Goal: Task Accomplishment & Management: Use online tool/utility

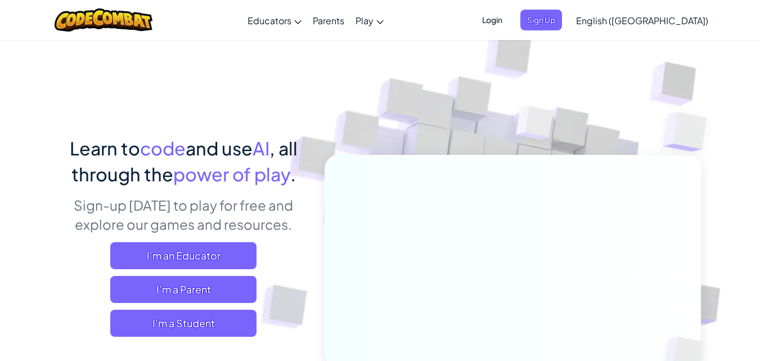
click at [509, 26] on span "Login" at bounding box center [493, 20] width 34 height 21
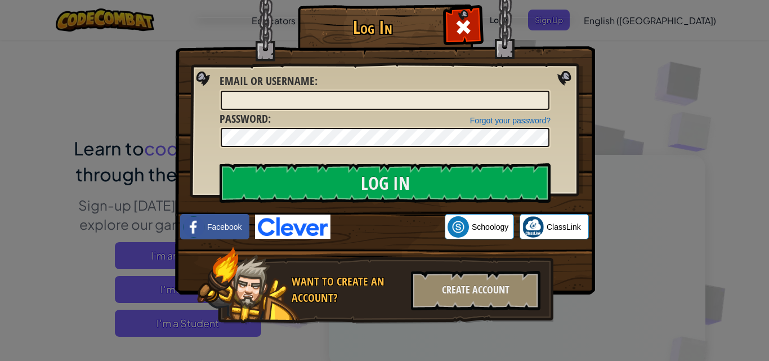
click at [701, 155] on div "Log In Unknown Error Email or Username : Forgot your password? Password : Log I…" at bounding box center [384, 180] width 769 height 361
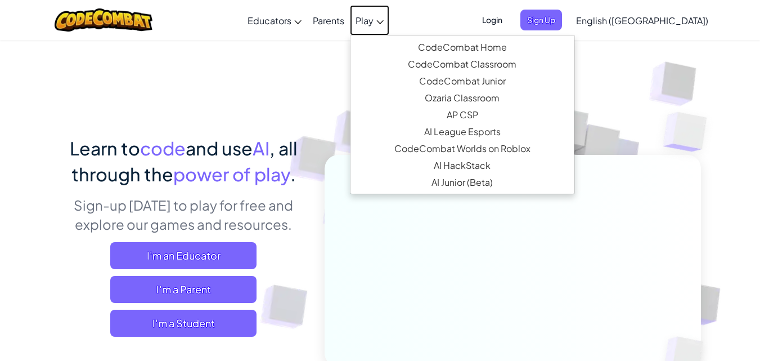
click at [390, 28] on link "Play" at bounding box center [369, 20] width 39 height 30
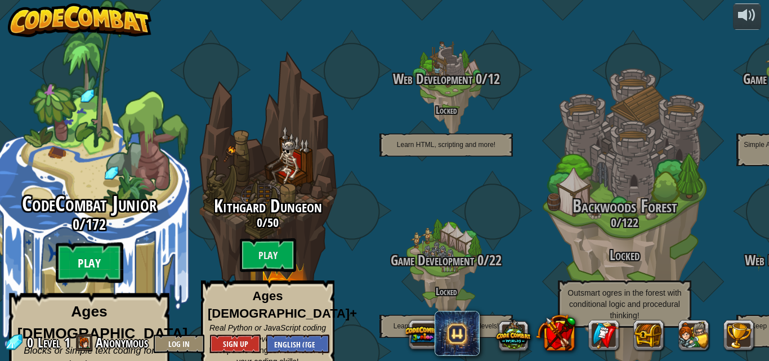
click at [102, 256] on btn "Play" at bounding box center [90, 263] width 68 height 41
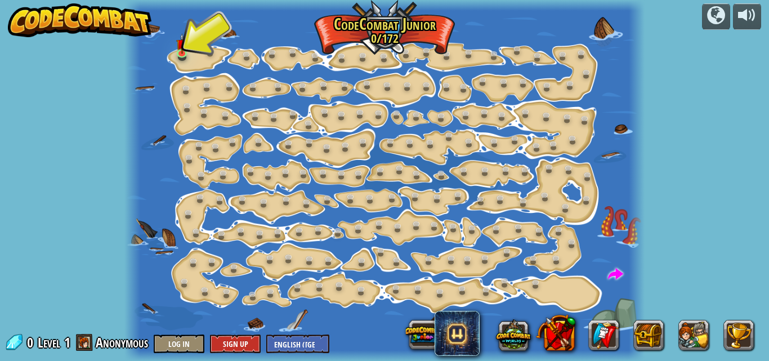
click at [190, 172] on div at bounding box center [384, 180] width 520 height 361
click at [186, 43] on div "Step Change (Locked) Change step arguments. Go Smart (Locked) Now we're really …" at bounding box center [384, 180] width 520 height 361
click at [186, 43] on img at bounding box center [182, 39] width 12 height 28
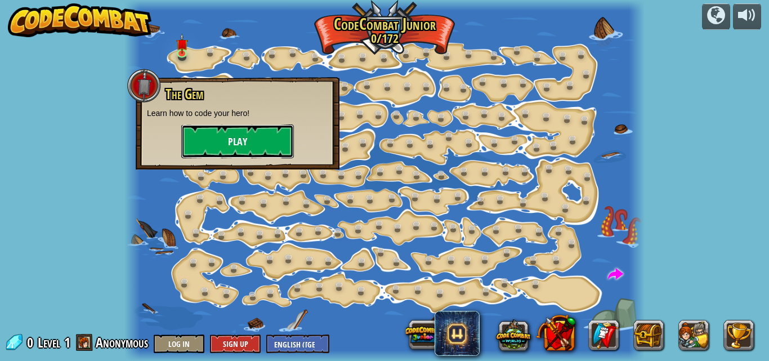
click at [233, 140] on button "Play" at bounding box center [237, 141] width 113 height 34
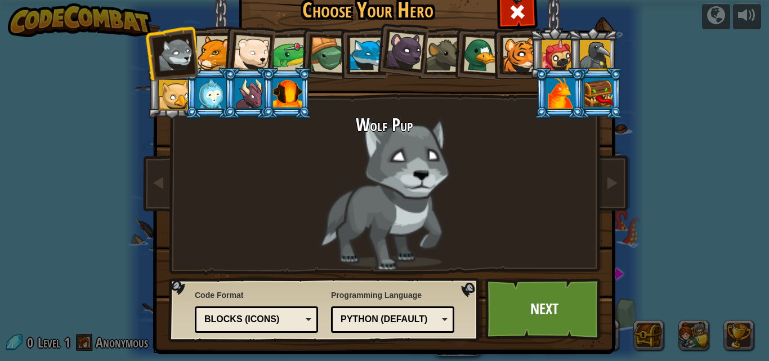
click at [209, 100] on div at bounding box center [210, 93] width 29 height 30
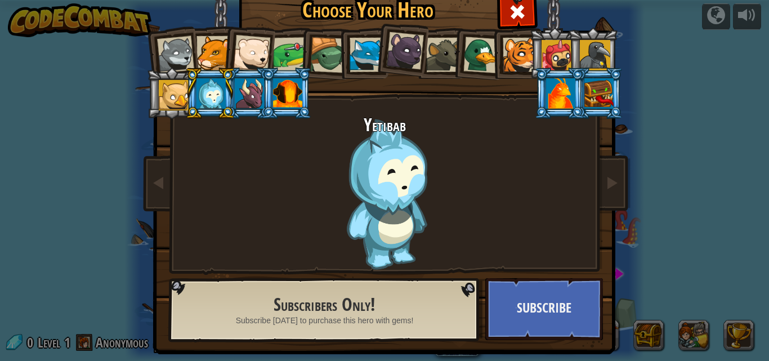
click at [262, 91] on li at bounding box center [286, 93] width 51 height 51
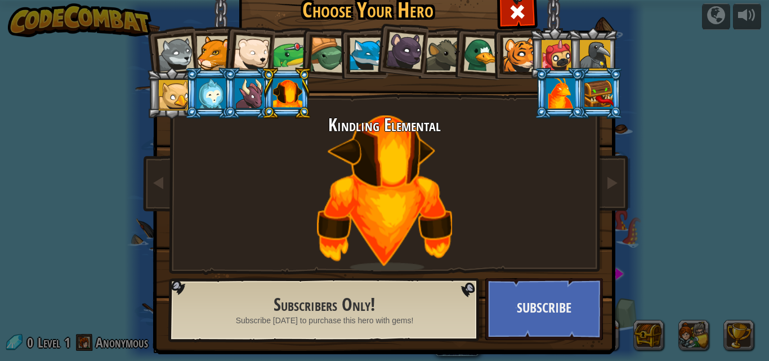
click at [239, 93] on div at bounding box center [249, 93] width 29 height 30
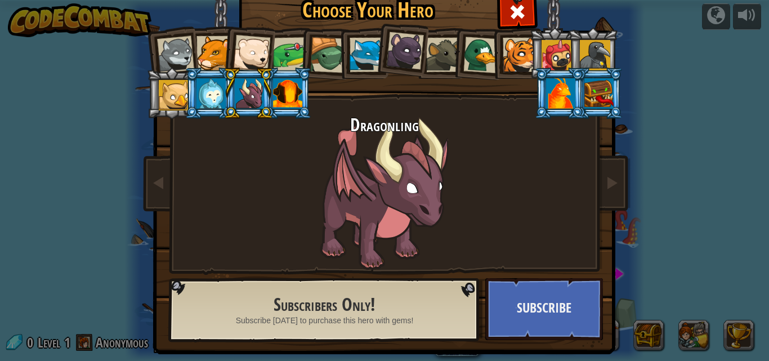
click at [350, 63] on div at bounding box center [367, 55] width 34 height 34
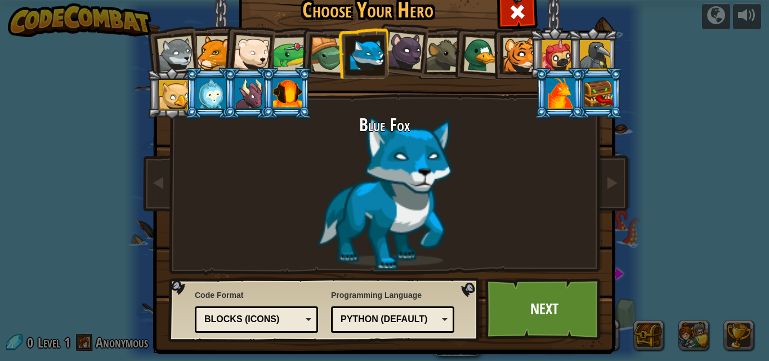
click at [190, 62] on li at bounding box center [171, 52] width 55 height 55
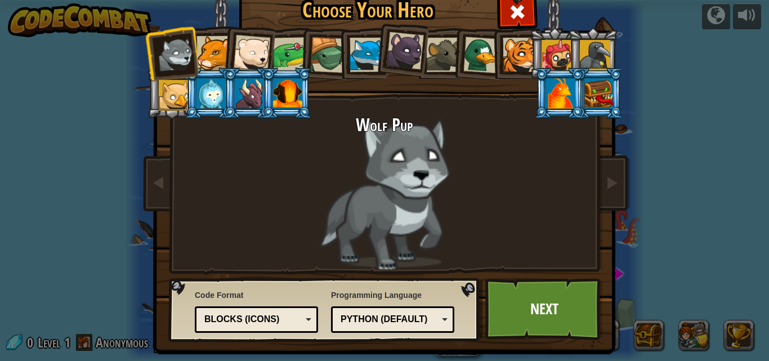
click at [190, 62] on li at bounding box center [171, 52] width 55 height 55
click at [199, 60] on div at bounding box center [213, 53] width 34 height 34
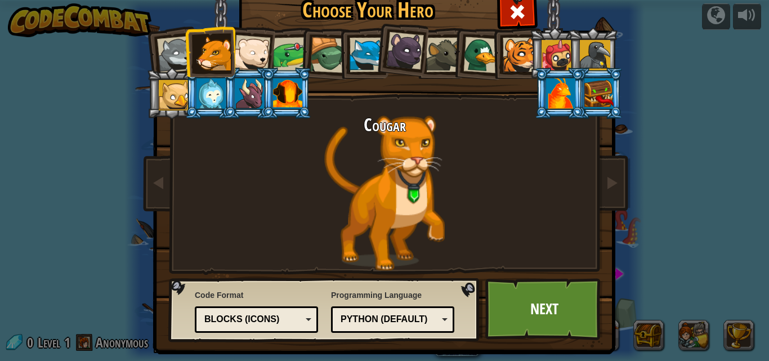
click at [520, 55] on div at bounding box center [520, 55] width 34 height 34
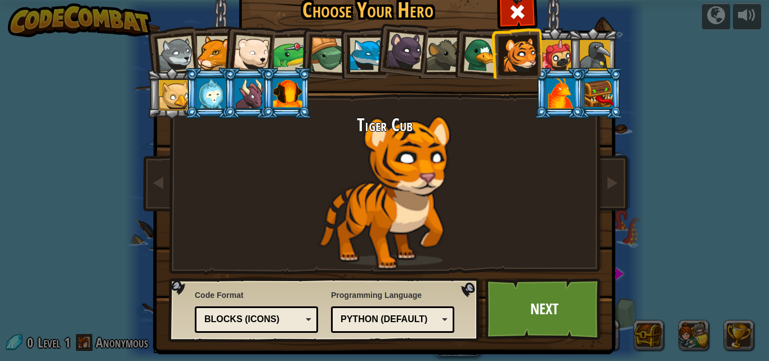
click at [479, 51] on div at bounding box center [481, 55] width 37 height 37
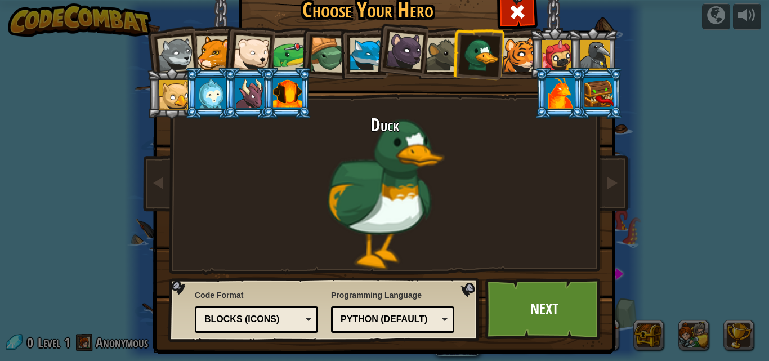
click at [444, 59] on div at bounding box center [443, 55] width 34 height 34
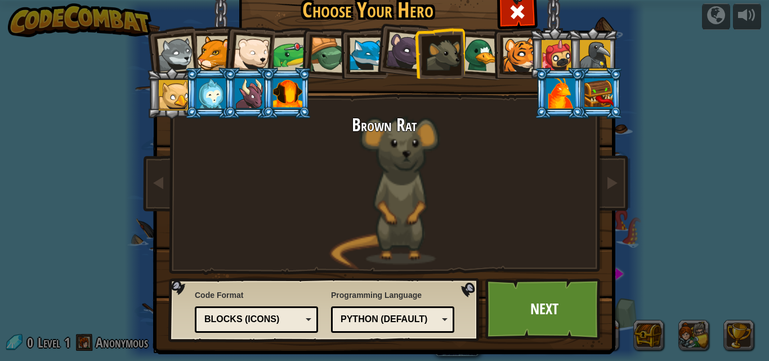
click at [362, 48] on div at bounding box center [367, 55] width 34 height 34
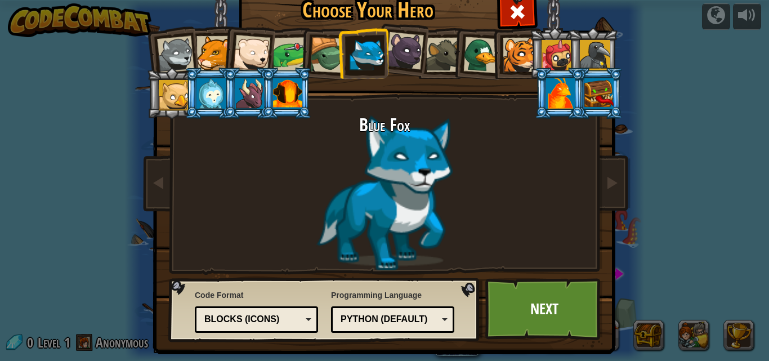
click at [157, 62] on div at bounding box center [175, 54] width 37 height 37
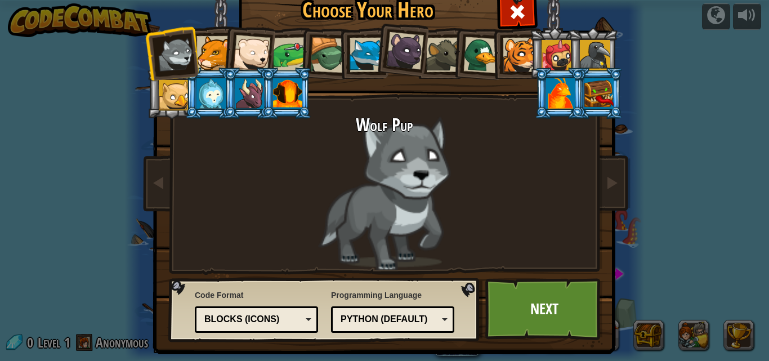
click at [294, 321] on div "Blocks (Icons)" at bounding box center [252, 319] width 97 height 13
click at [348, 330] on div "Python (Default) JavaScript Lua C++ Java (Experimental) Python (Default)" at bounding box center [392, 319] width 123 height 26
click at [382, 288] on div "Programming Language Python (Default) JavaScript Lua C++ Java (Experimental) Py…" at bounding box center [392, 311] width 123 height 49
click at [536, 298] on link "Next" at bounding box center [544, 309] width 118 height 62
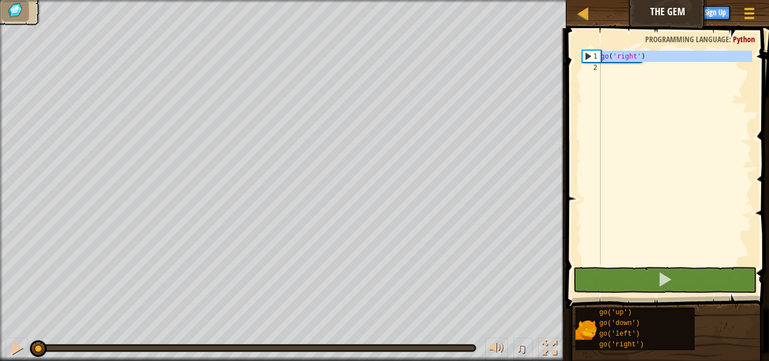
click at [590, 53] on div "1" at bounding box center [592, 56] width 18 height 11
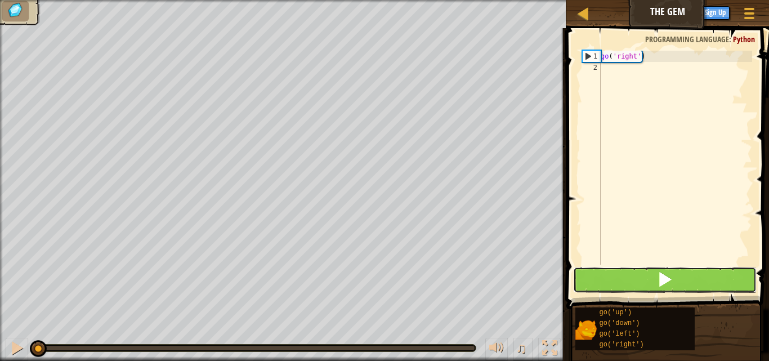
click at [616, 280] on button at bounding box center [665, 280] width 184 height 26
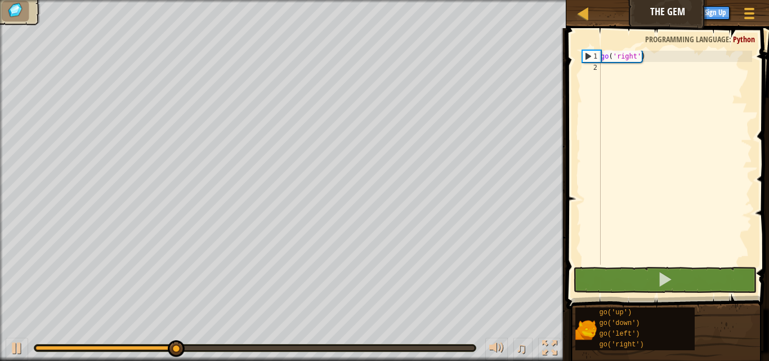
click at [626, 294] on span at bounding box center [669, 152] width 212 height 314
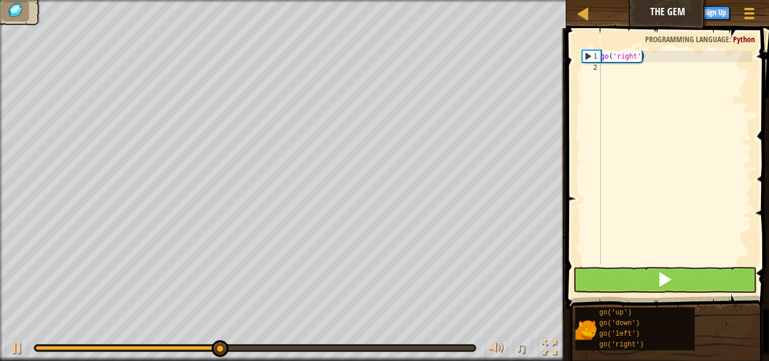
drag, startPoint x: 626, startPoint y: 294, endPoint x: 625, endPoint y: 288, distance: 6.4
click at [625, 288] on div "go('right') 1 2 go ( 'right' ) הההההההההההההההההההההההההההההההההההההההההההההההה…" at bounding box center [666, 191] width 206 height 314
click at [625, 288] on button at bounding box center [665, 280] width 184 height 26
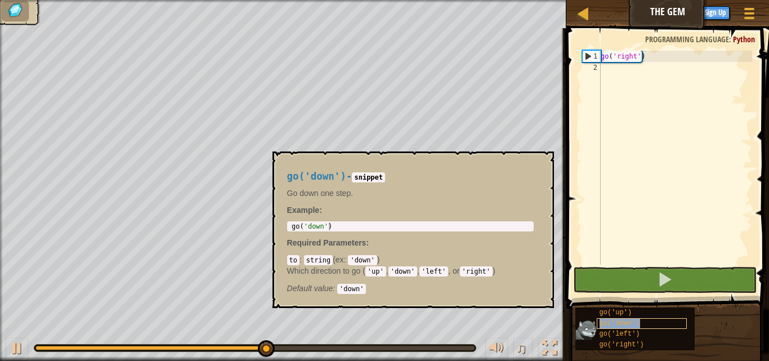
click at [607, 321] on span "go('down')" at bounding box center [619, 323] width 41 height 8
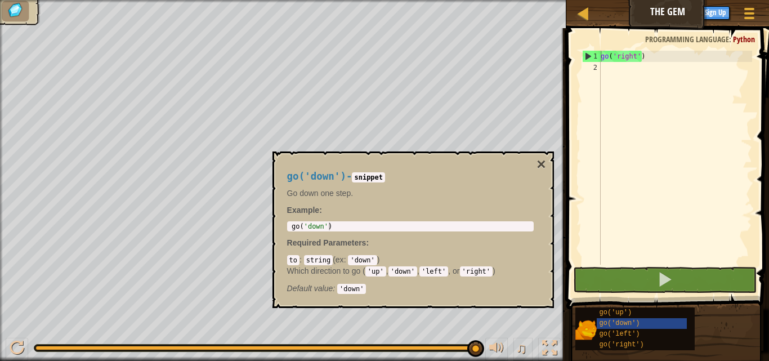
click at [365, 259] on code "'down'" at bounding box center [362, 260] width 29 height 10
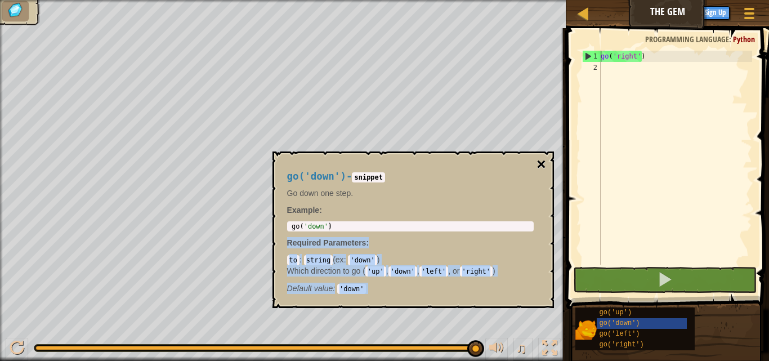
drag, startPoint x: 389, startPoint y: 206, endPoint x: 539, endPoint y: 164, distance: 155.6
click at [539, 164] on div "go('down') - snippet Go down one step. Example : 1 go ( 'down' ) הההההההההההההה…" at bounding box center [412, 229] width 281 height 156
click at [539, 164] on button "×" at bounding box center [540, 164] width 9 height 16
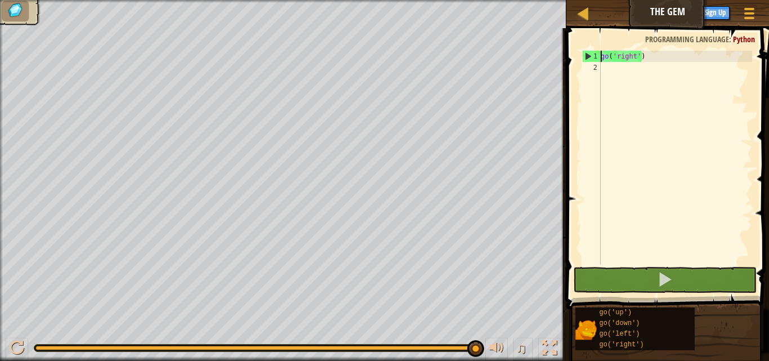
click at [595, 63] on div "2" at bounding box center [591, 67] width 19 height 11
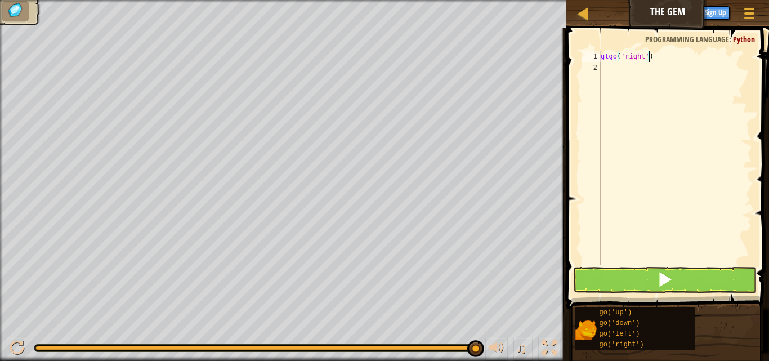
click at [650, 51] on div "gtgo ( 'right' )" at bounding box center [675, 169] width 154 height 236
type textarea "g"
type textarea "d"
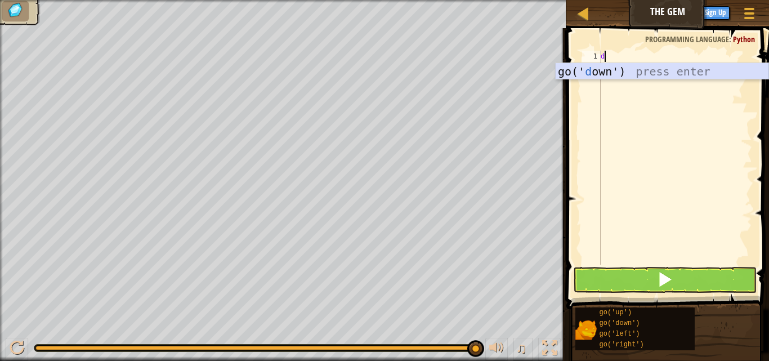
click at [598, 70] on div "go(' d own') press enter" at bounding box center [662, 88] width 213 height 51
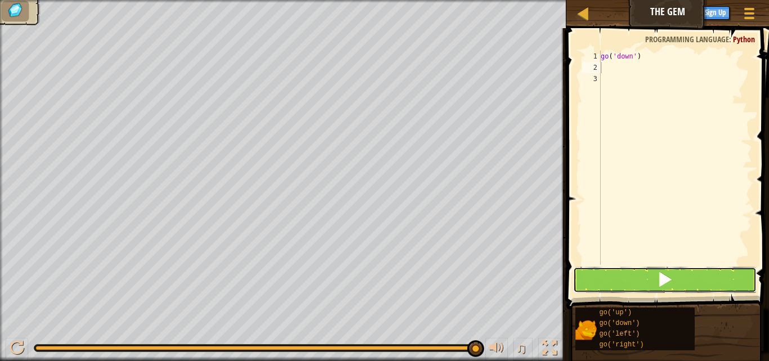
click at [701, 279] on button at bounding box center [665, 280] width 184 height 26
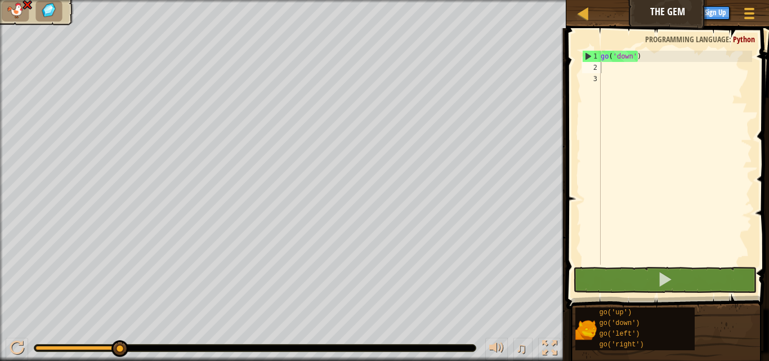
drag, startPoint x: 632, startPoint y: 43, endPoint x: 637, endPoint y: 60, distance: 17.6
click at [637, 60] on div "1 2 3 go ( 'down' ) ההההההההההההההההההההההההההההההההההההההההההההההההההההההההההה…" at bounding box center [666, 191] width 206 height 314
click at [637, 60] on div "go ( 'down' )" at bounding box center [675, 169] width 154 height 236
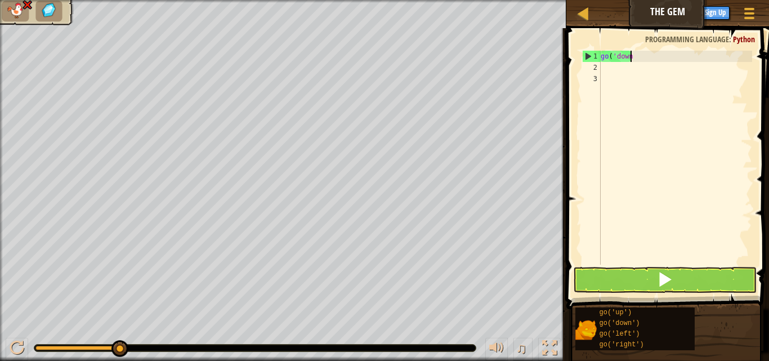
type textarea "g"
type textarea "r"
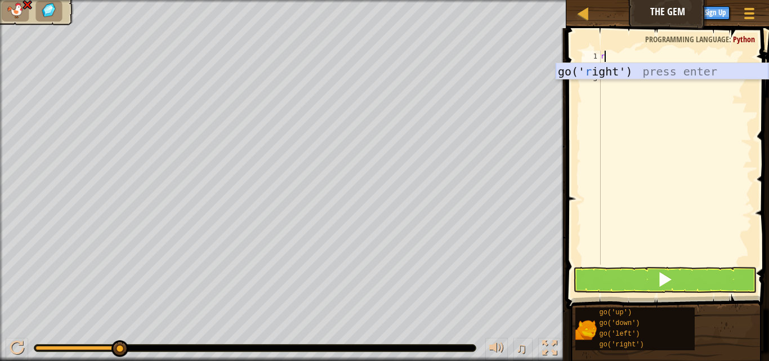
click at [617, 72] on div "go(' r ight') press enter" at bounding box center [662, 88] width 213 height 51
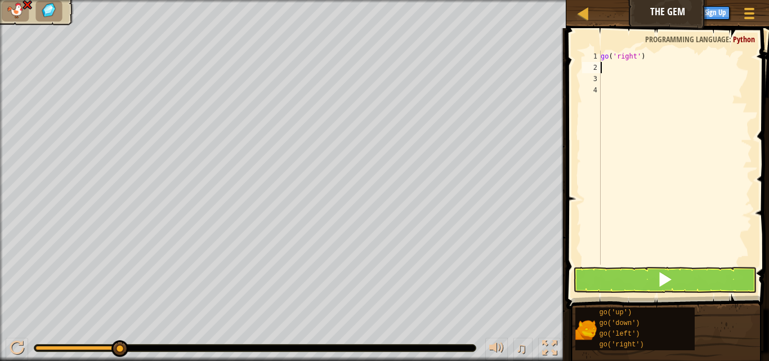
type textarea "d"
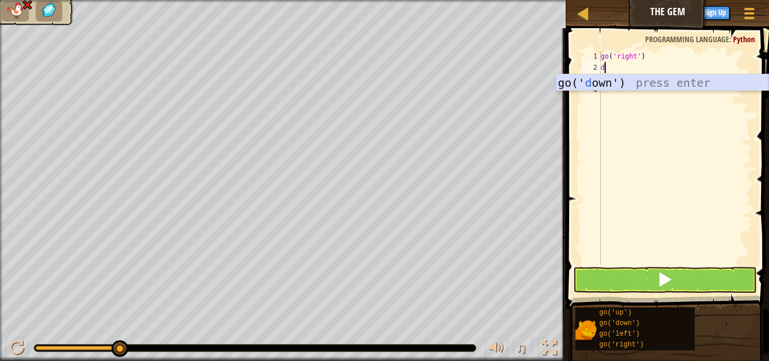
click at [590, 76] on div "go(' d own') press enter" at bounding box center [662, 99] width 213 height 51
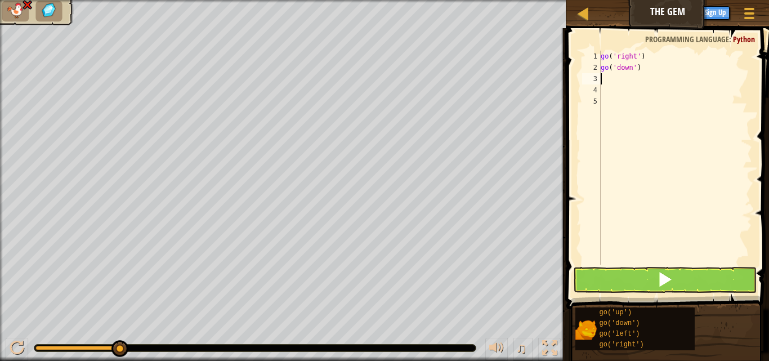
type textarea "r"
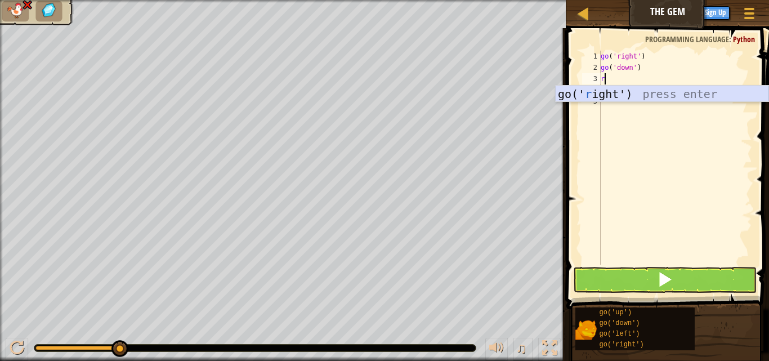
click at [612, 89] on div "go(' r ight') press enter" at bounding box center [662, 111] width 213 height 51
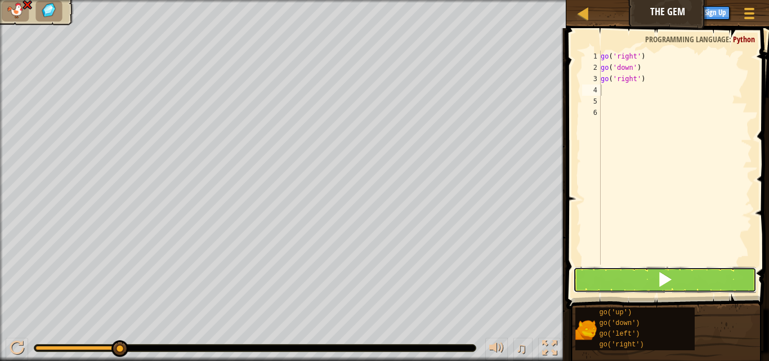
click at [684, 290] on button at bounding box center [665, 280] width 184 height 26
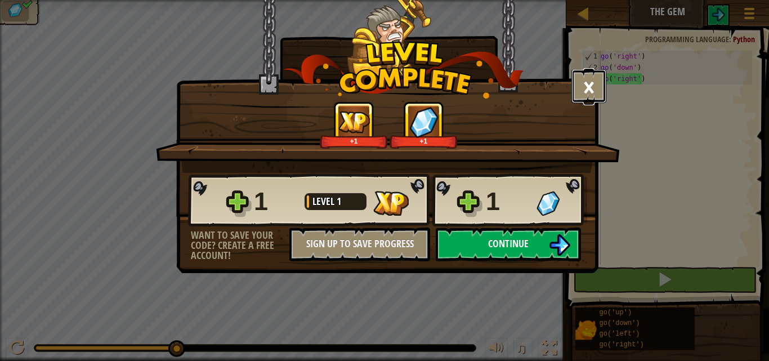
click at [588, 95] on button "×" at bounding box center [588, 86] width 35 height 34
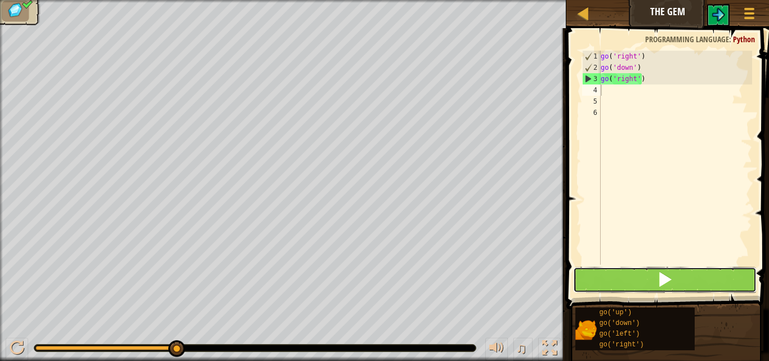
click at [725, 277] on button at bounding box center [665, 280] width 184 height 26
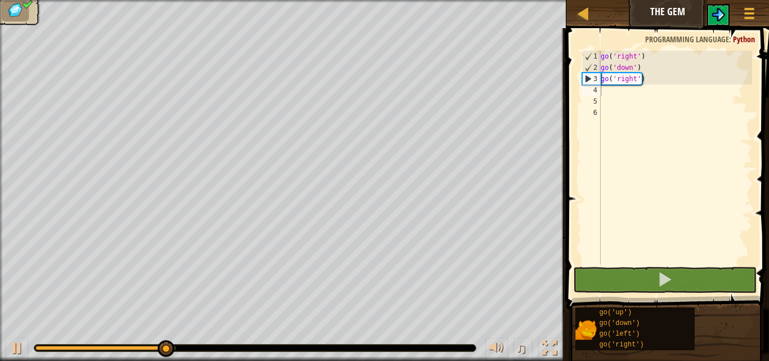
drag, startPoint x: 768, startPoint y: 75, endPoint x: 720, endPoint y: 11, distance: 80.5
click at [720, 11] on div "Map The Gem Game Menu Sign Up 1 ההההההההההההההההההההההההההההההההההההההההההההההה…" at bounding box center [384, 180] width 769 height 361
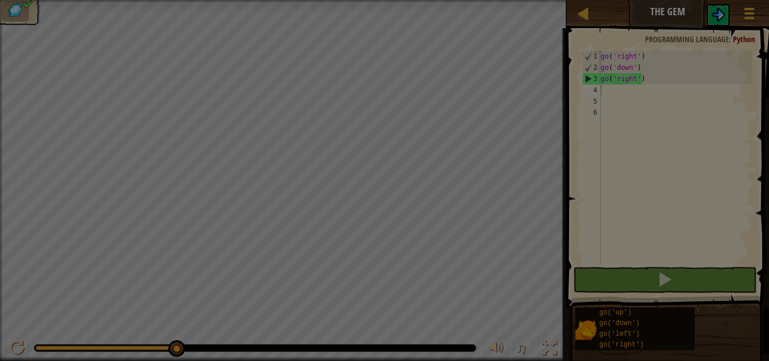
click at [720, 1] on body "Map The Gem Game Menu Sign Up 1 ההההההההההההההההההההההההההההההההההההההההההההההה…" at bounding box center [384, 0] width 769 height 1
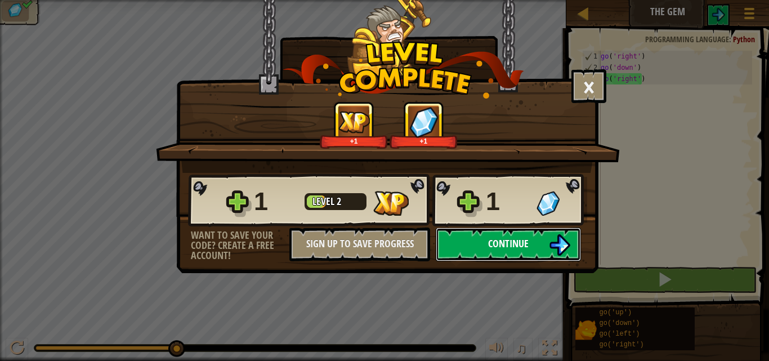
click at [507, 239] on span "Continue" at bounding box center [508, 243] width 41 height 14
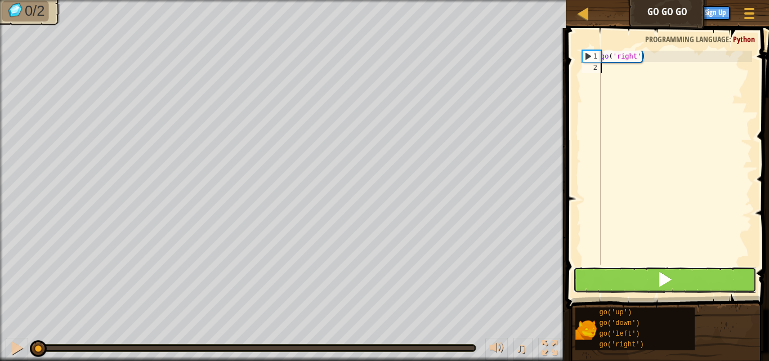
click at [633, 267] on button at bounding box center [665, 280] width 184 height 26
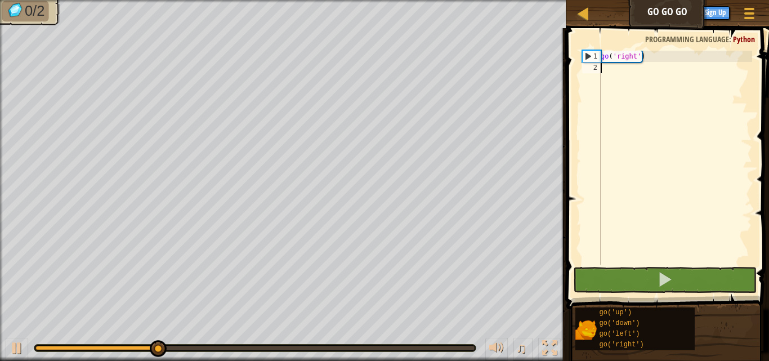
type textarea "u"
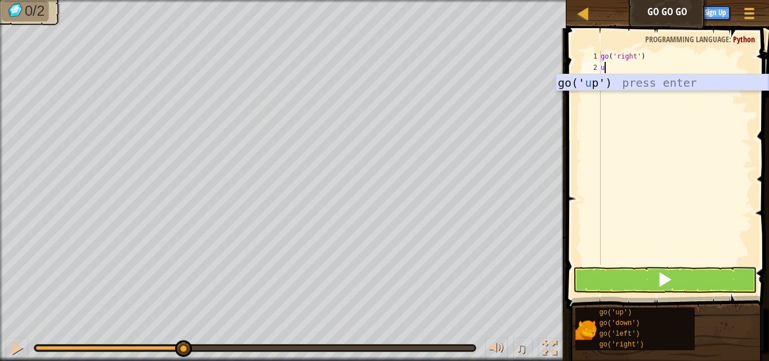
click at [607, 85] on div "go(' u p') press enter" at bounding box center [662, 99] width 213 height 51
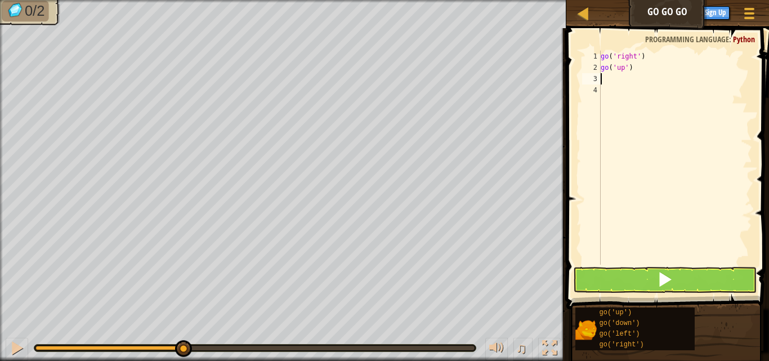
type textarea "r"
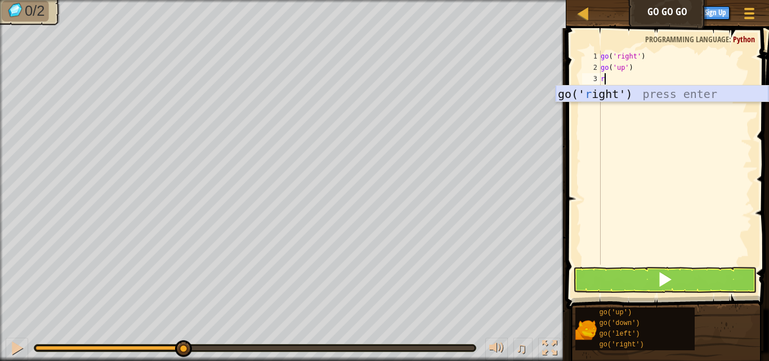
click at [605, 87] on div "go(' r ight') press enter" at bounding box center [662, 111] width 213 height 51
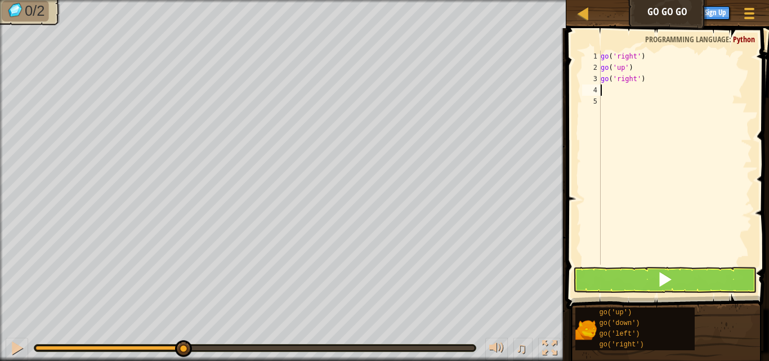
type textarea "r"
click at [620, 114] on div "go ( 'right' ) go ( 'up' ) go ( 'right' ) r" at bounding box center [675, 169] width 154 height 236
click at [609, 95] on div "go ( 'right' ) go ( 'up' ) go ( 'right' ) r" at bounding box center [675, 169] width 154 height 236
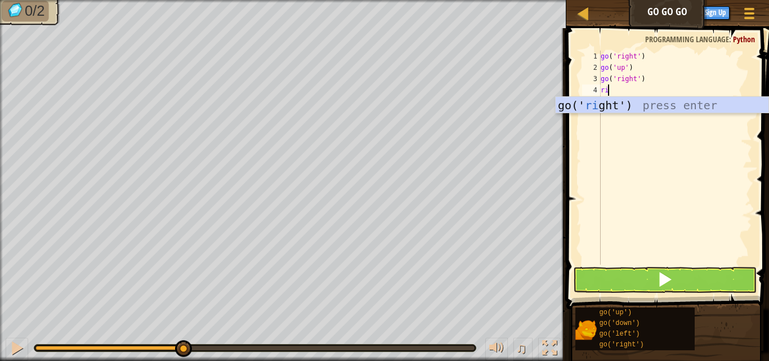
type textarea "ri"
click at [607, 108] on div "go(' ri ght') press enter" at bounding box center [662, 122] width 213 height 51
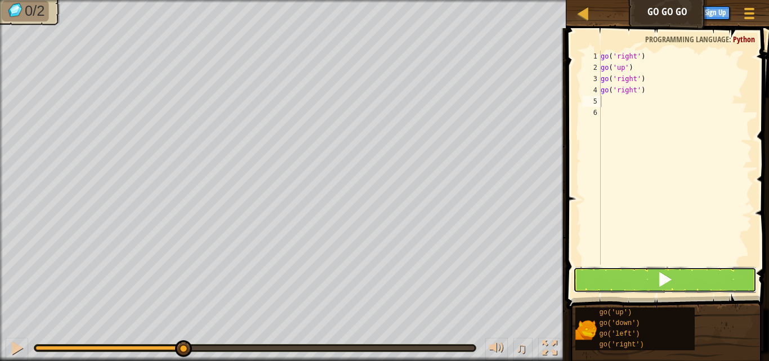
click at [719, 274] on button at bounding box center [665, 280] width 184 height 26
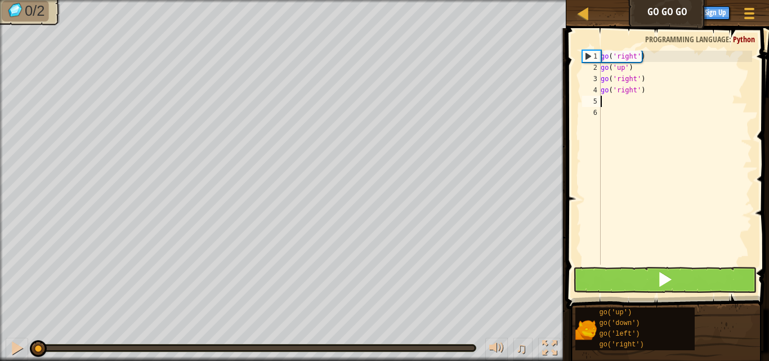
click at [719, 274] on button at bounding box center [665, 280] width 184 height 26
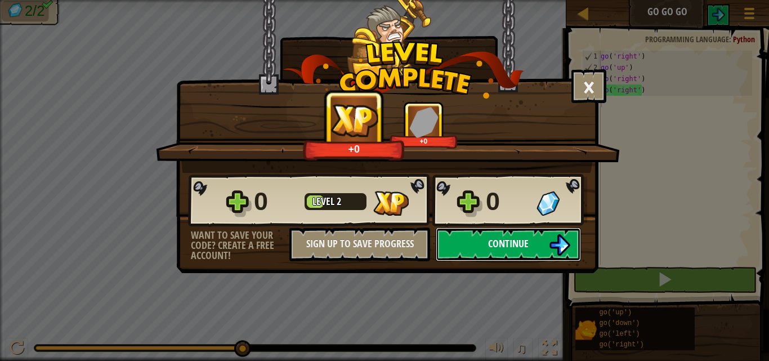
click at [566, 243] on img at bounding box center [559, 244] width 21 height 21
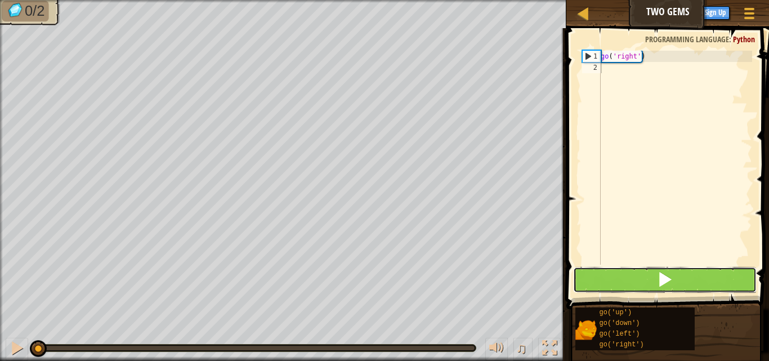
click at [647, 285] on button at bounding box center [665, 280] width 184 height 26
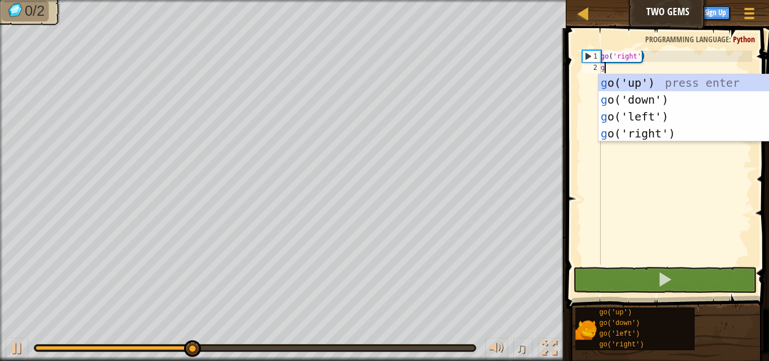
type textarea "g"
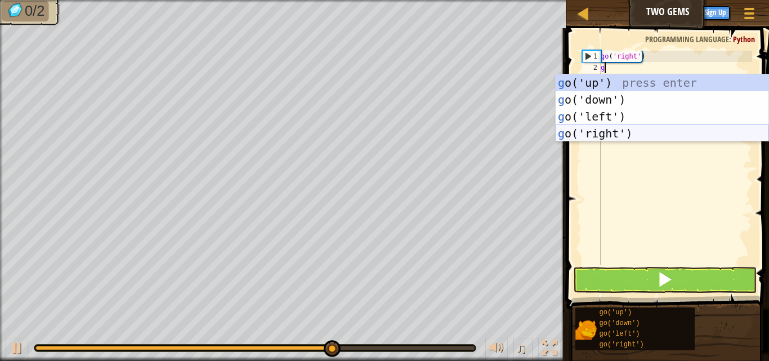
click at [619, 127] on div "g o('up') press enter g o('down') press enter g o('left') press enter g o('righ…" at bounding box center [662, 124] width 213 height 101
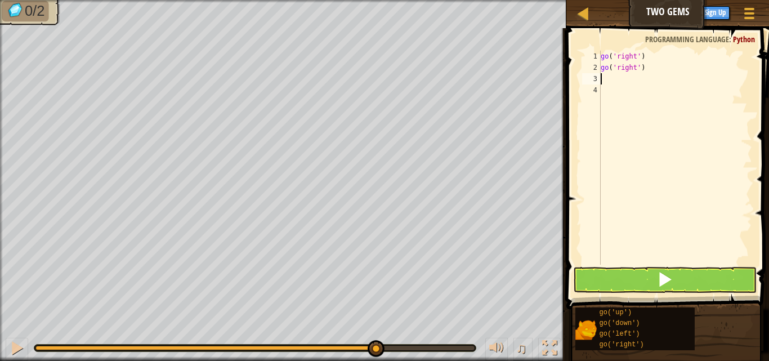
type textarea "u"
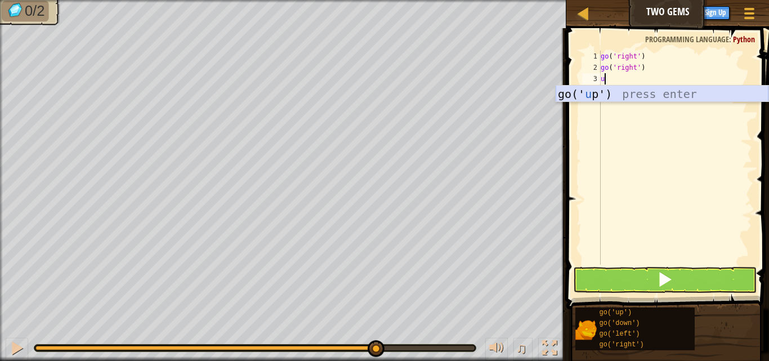
click at [652, 95] on div "go(' u p') press enter" at bounding box center [662, 111] width 213 height 51
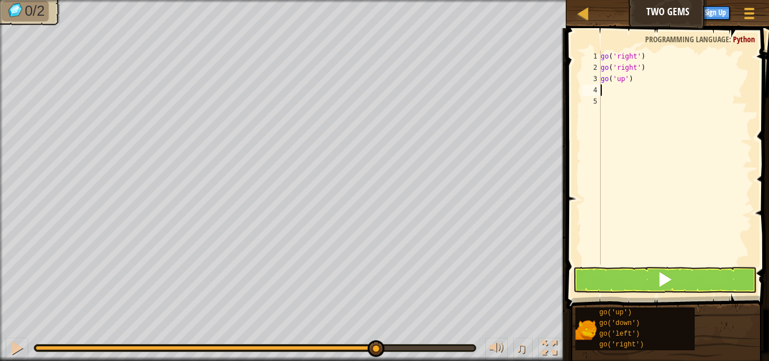
type textarea "f"
type textarea "d"
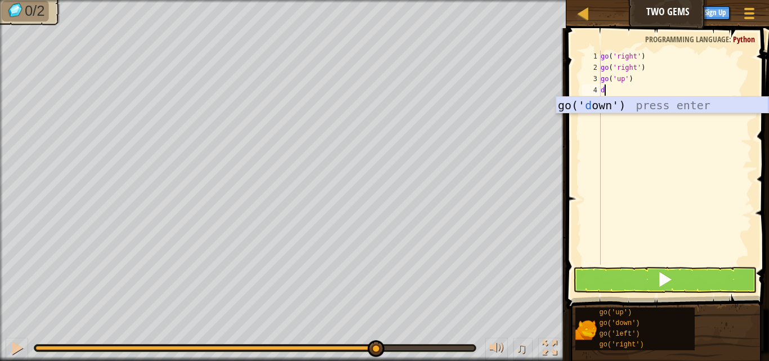
click at [624, 104] on div "go(' d own') press enter" at bounding box center [662, 122] width 213 height 51
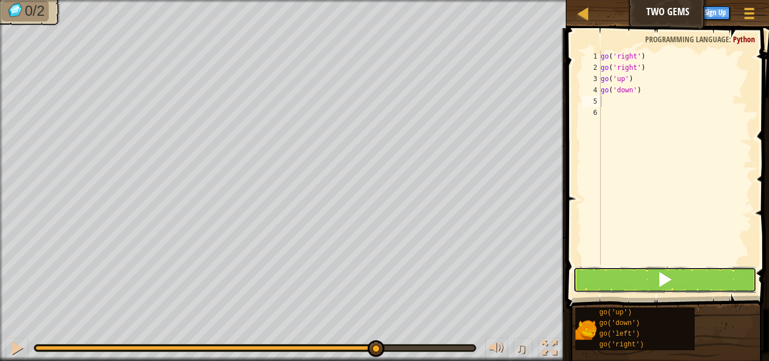
click at [654, 269] on button at bounding box center [665, 280] width 184 height 26
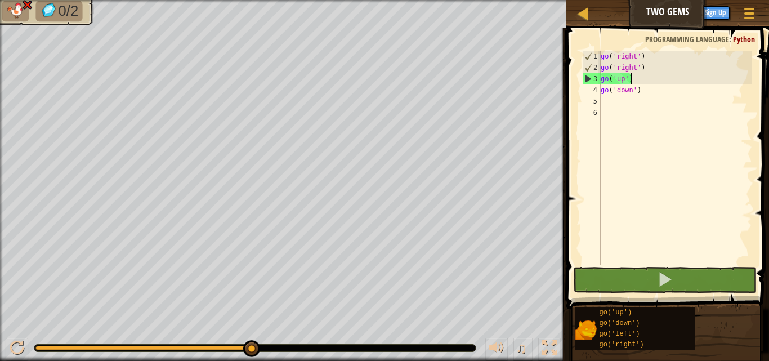
click at [635, 78] on div "go ( 'right' ) go ( 'right' ) go ( 'up' ) go ( 'down' )" at bounding box center [675, 169] width 154 height 236
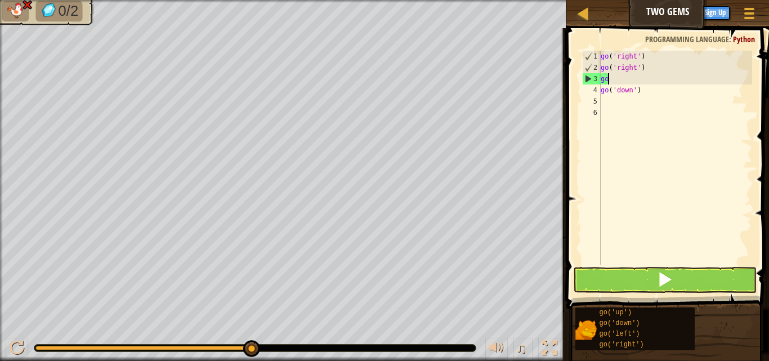
type textarea "g"
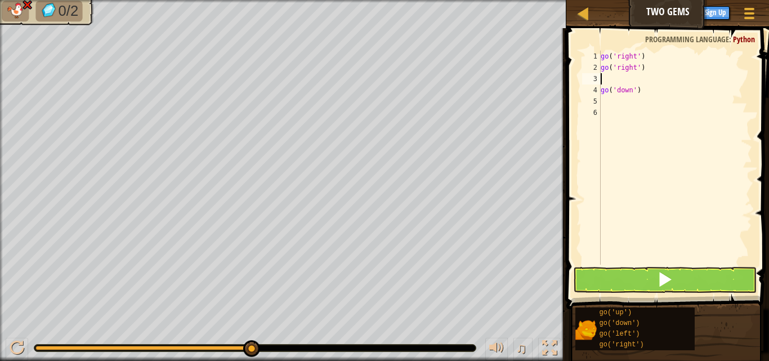
type textarea "r"
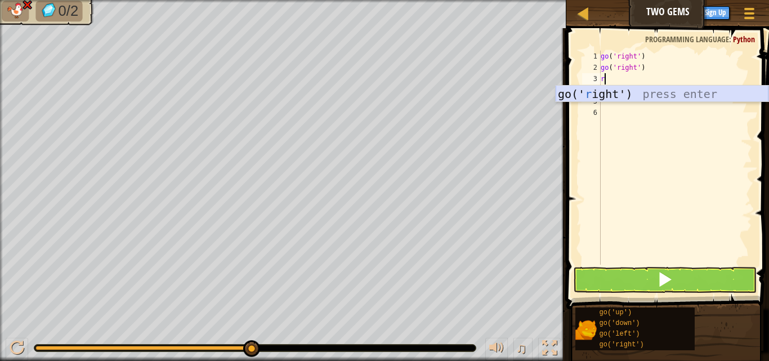
click at [633, 95] on div "go(' r ight') press enter" at bounding box center [662, 111] width 213 height 51
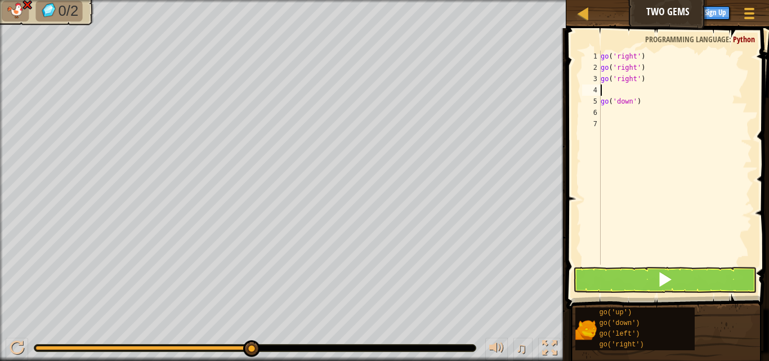
type textarea "u"
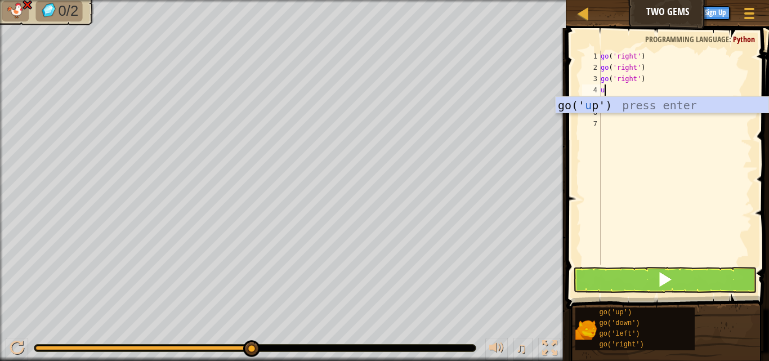
click at [629, 97] on div "go(' u p') press enter" at bounding box center [662, 122] width 213 height 51
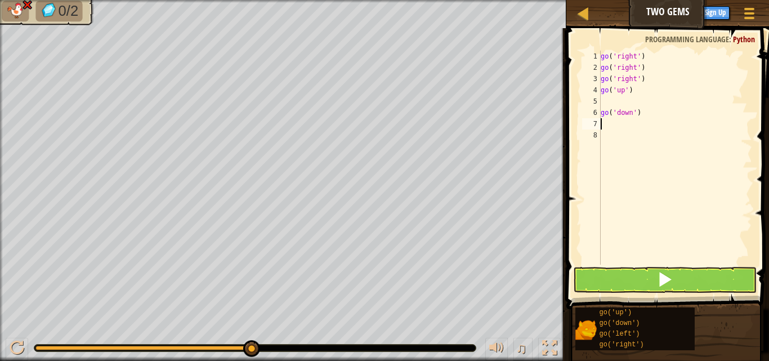
click at [647, 122] on div "go ( 'right' ) go ( 'right' ) go ( 'right' ) go ( 'up' ) go ( 'down' )" at bounding box center [675, 169] width 154 height 236
click at [643, 112] on div "go ( 'right' ) go ( 'right' ) go ( 'right' ) go ( 'up' ) go ( 'down' )" at bounding box center [675, 169] width 154 height 236
type textarea "g"
click at [612, 105] on div "go ( 'right' ) go ( 'right' ) go ( 'right' ) go ( 'up' )" at bounding box center [675, 169] width 154 height 236
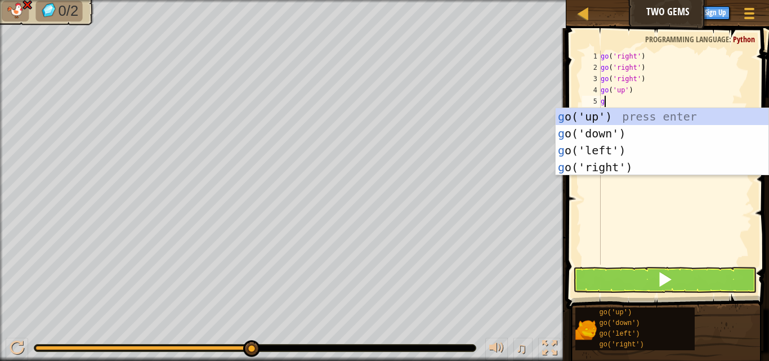
type textarea "g"
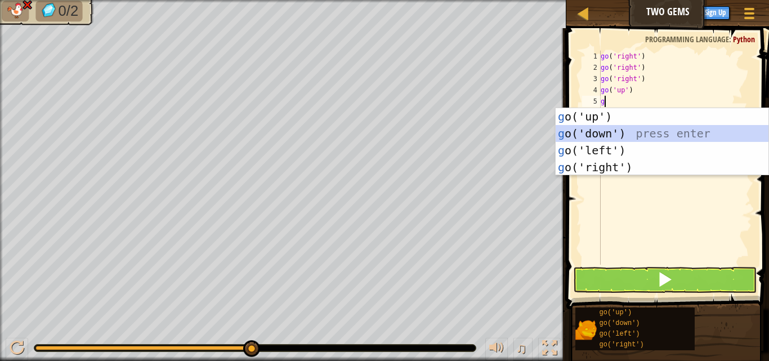
click at [587, 128] on div "g o('up') press enter g o('down') press enter g o('left') press enter g o('righ…" at bounding box center [662, 158] width 213 height 101
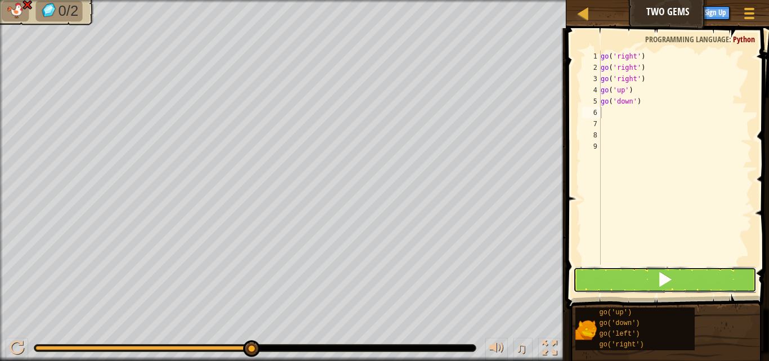
click at [604, 292] on button at bounding box center [665, 280] width 184 height 26
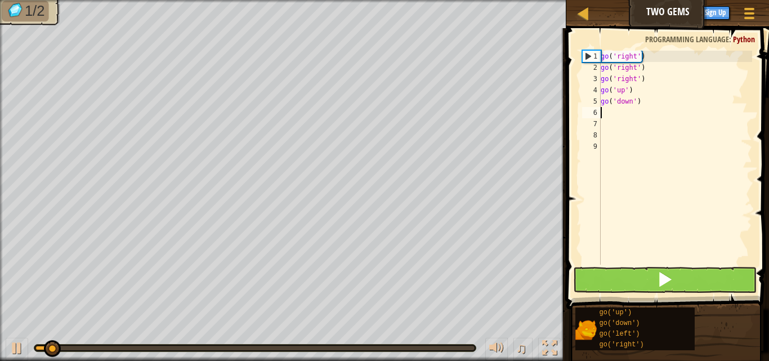
click at [604, 289] on button at bounding box center [665, 280] width 184 height 26
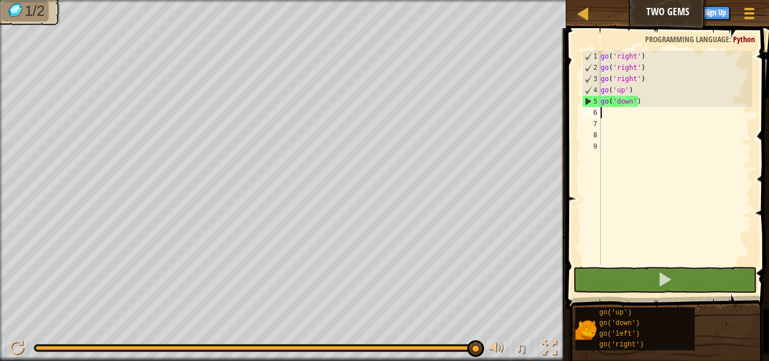
type textarea "f"
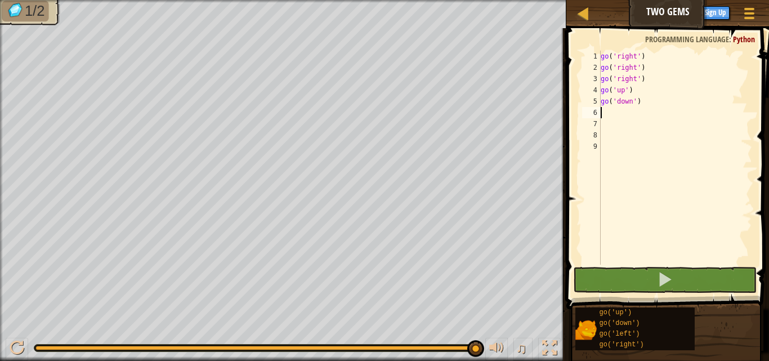
type textarea "d"
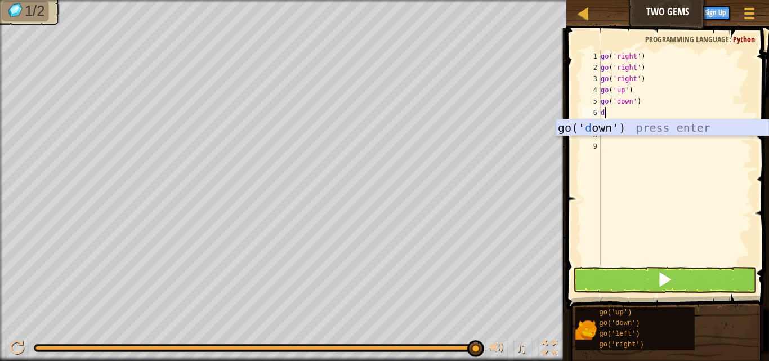
click at [590, 125] on div "go(' d own') press enter" at bounding box center [662, 144] width 213 height 51
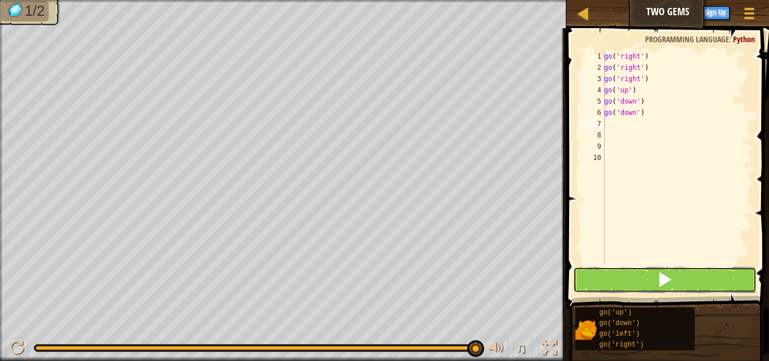
click at [610, 272] on button at bounding box center [665, 280] width 184 height 26
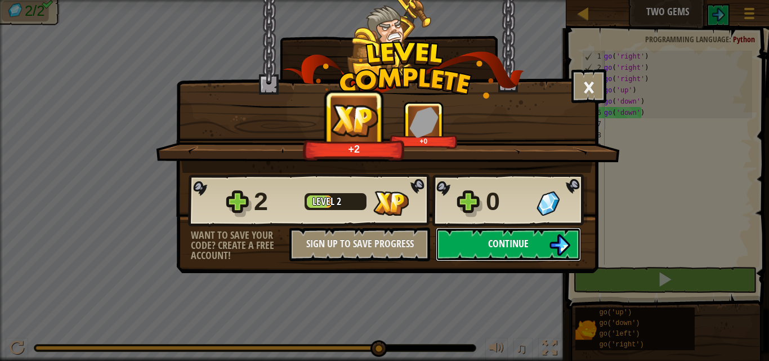
click at [543, 242] on button "Continue" at bounding box center [508, 244] width 145 height 34
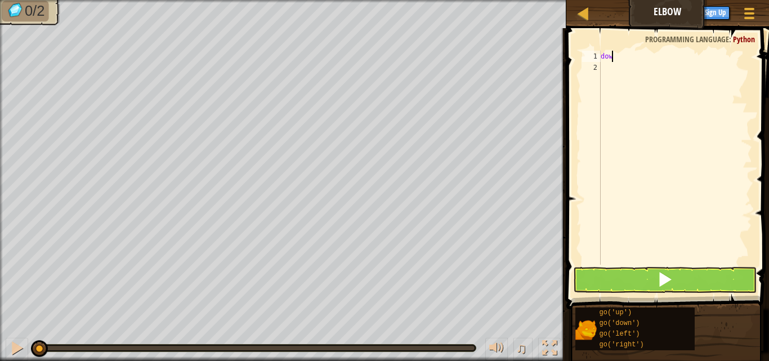
scroll to position [5, 0]
type textarea "d"
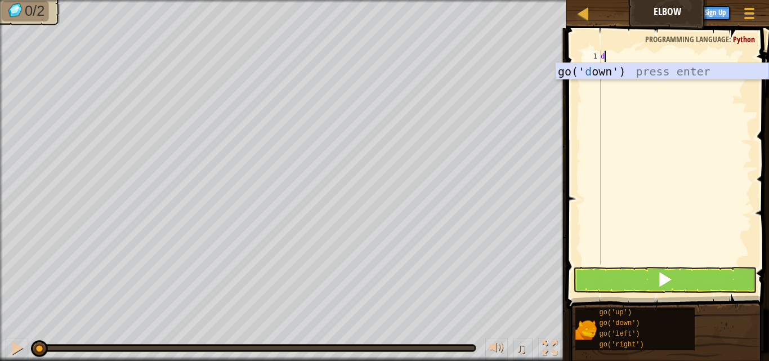
click at [603, 69] on div "go(' d own') press enter" at bounding box center [662, 88] width 213 height 51
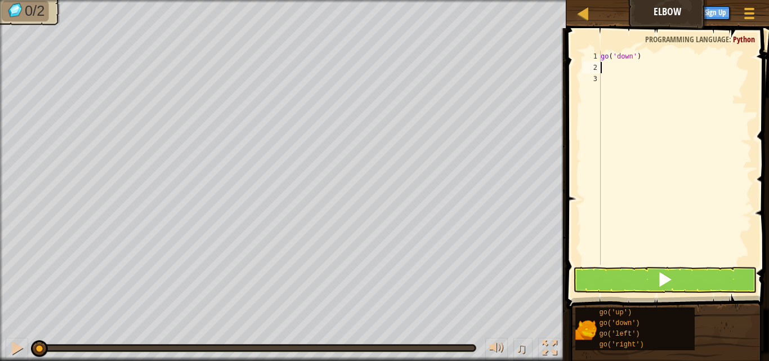
type textarea "d"
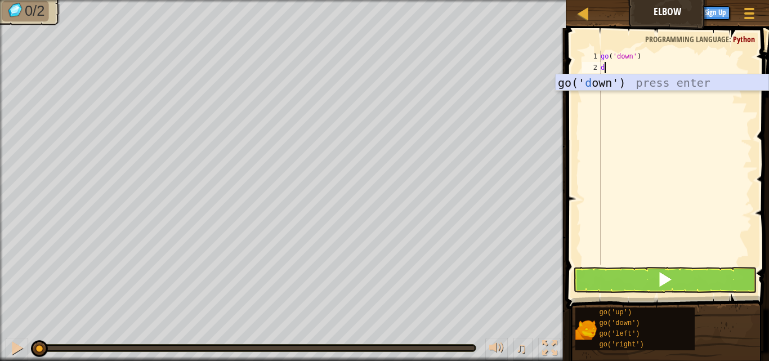
click at [589, 84] on div "go(' d own') press enter" at bounding box center [662, 99] width 213 height 51
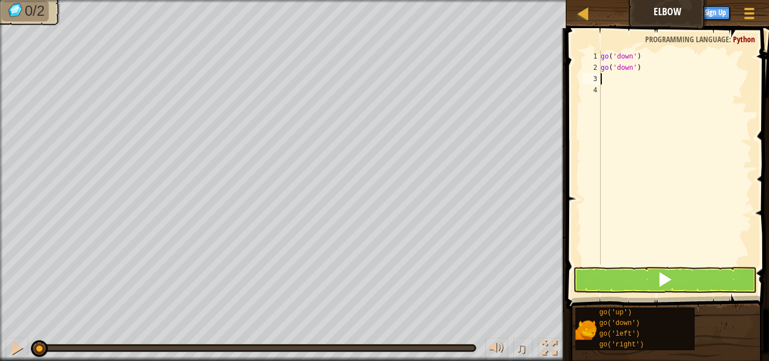
type textarea "l"
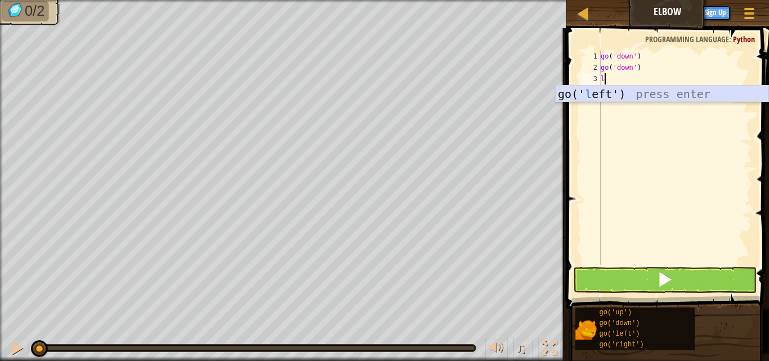
click at [596, 92] on div "go(' l eft') press enter" at bounding box center [662, 111] width 213 height 51
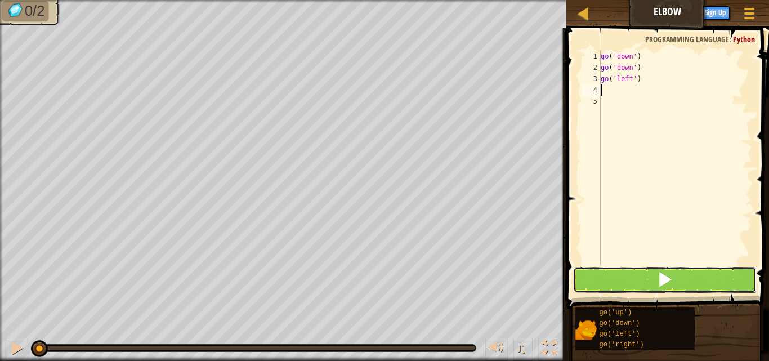
click at [675, 292] on button at bounding box center [665, 280] width 184 height 26
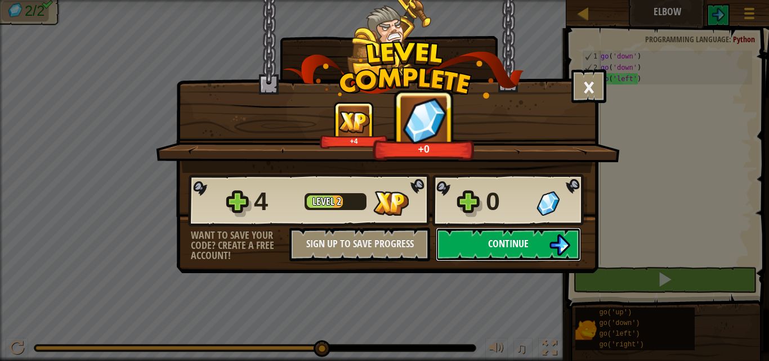
click at [562, 241] on img at bounding box center [559, 244] width 21 height 21
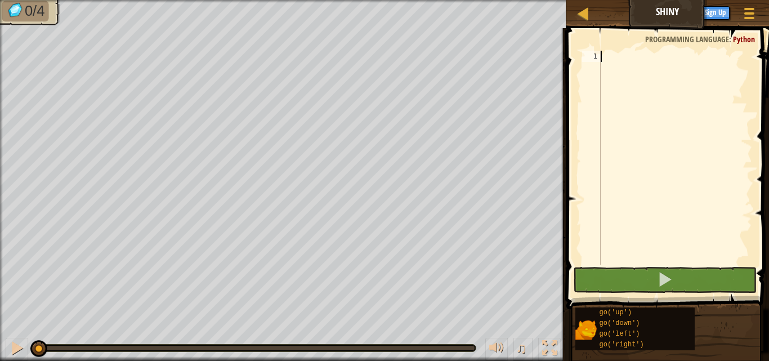
type textarea "r"
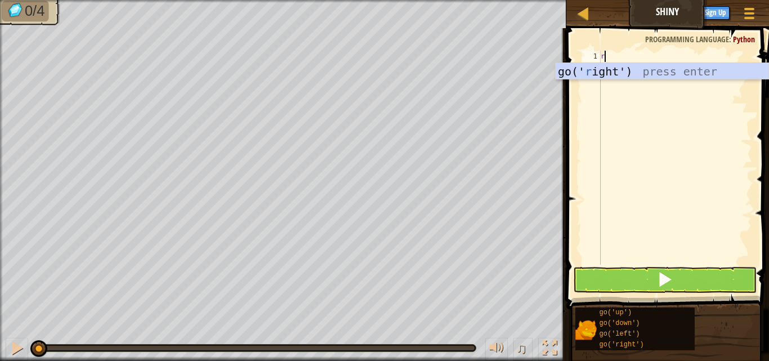
scroll to position [5, 0]
click at [620, 71] on div "go(' r ight') press enter" at bounding box center [662, 88] width 213 height 51
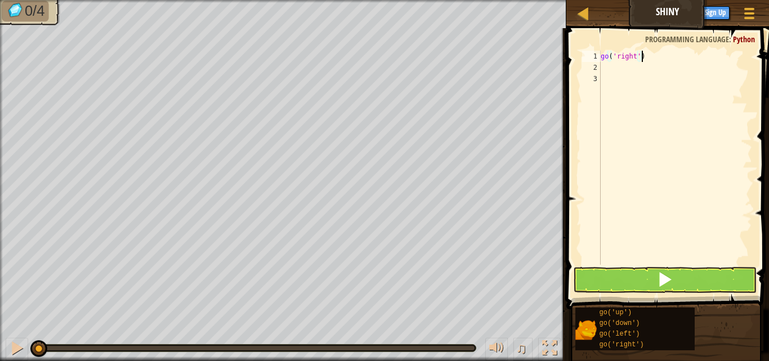
click at [650, 55] on div "go ( 'right' )" at bounding box center [675, 169] width 154 height 236
type textarea "g"
type textarea "l"
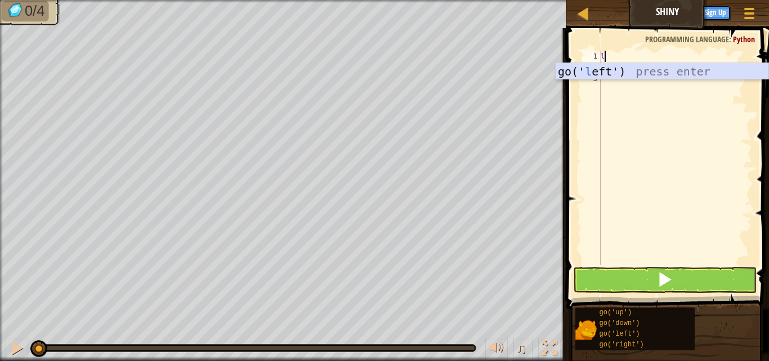
click at [595, 68] on div "go(' l eft') press enter" at bounding box center [662, 88] width 213 height 51
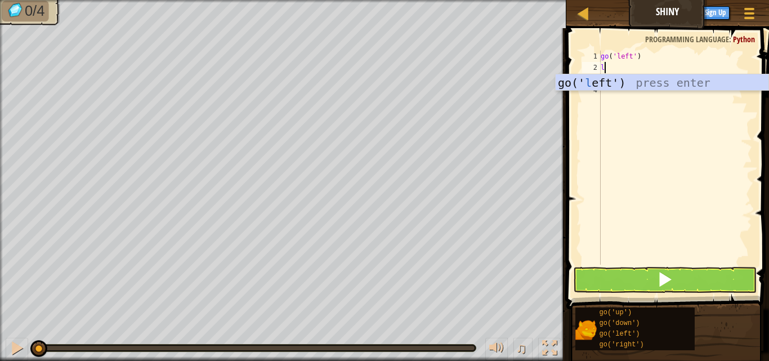
type textarea "l"
click at [607, 84] on div "go(' l eft') press enter" at bounding box center [662, 99] width 213 height 51
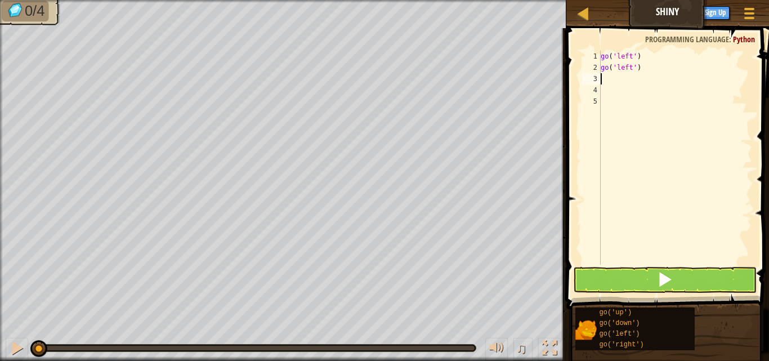
type textarea "d"
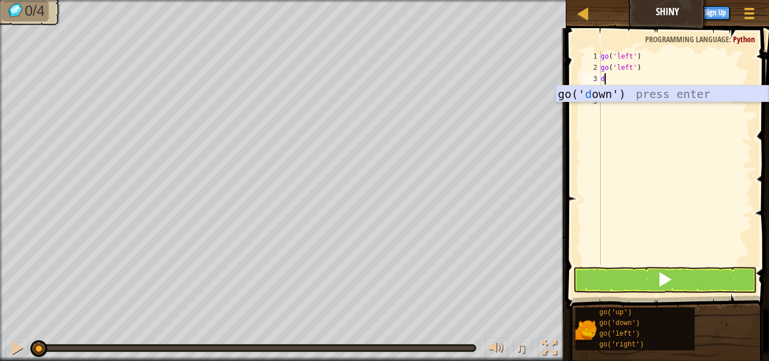
click at [641, 87] on div "go(' d own') press enter" at bounding box center [662, 111] width 213 height 51
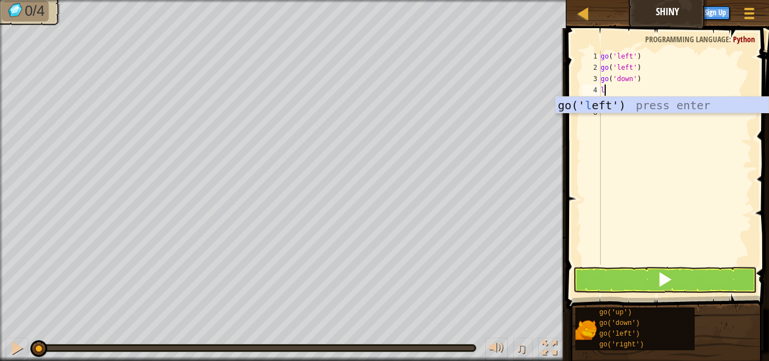
type textarea "le"
click at [657, 99] on div "go(' le ft') press enter" at bounding box center [662, 122] width 213 height 51
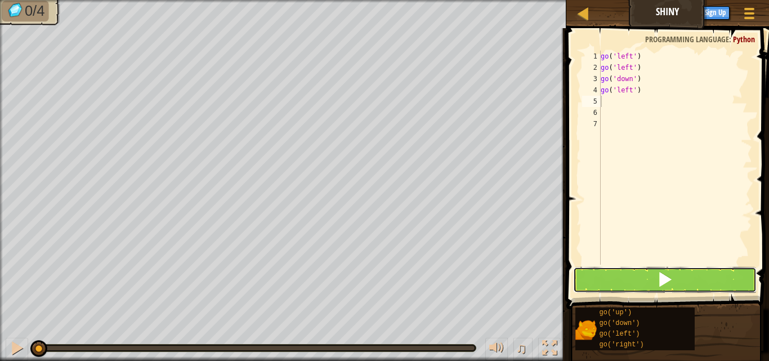
click at [656, 279] on button at bounding box center [665, 280] width 184 height 26
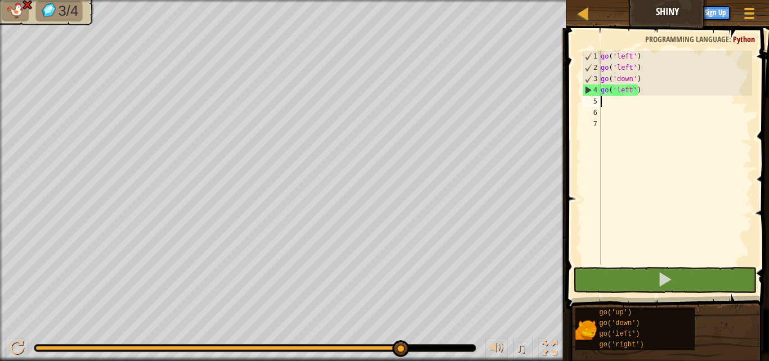
click at [643, 92] on div "go ( 'left' ) go ( 'left' ) go ( 'down' ) go ( 'left' )" at bounding box center [675, 169] width 154 height 236
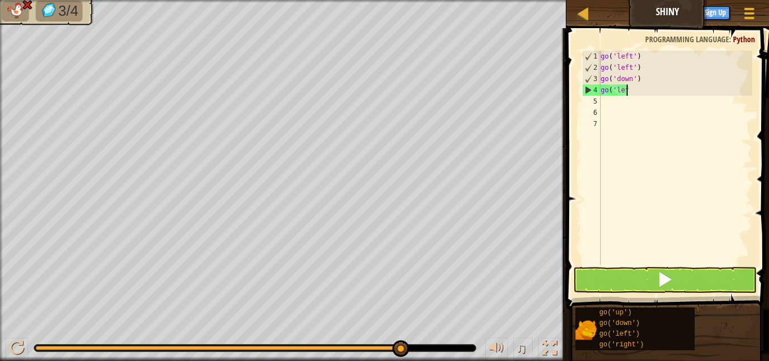
type textarea "g"
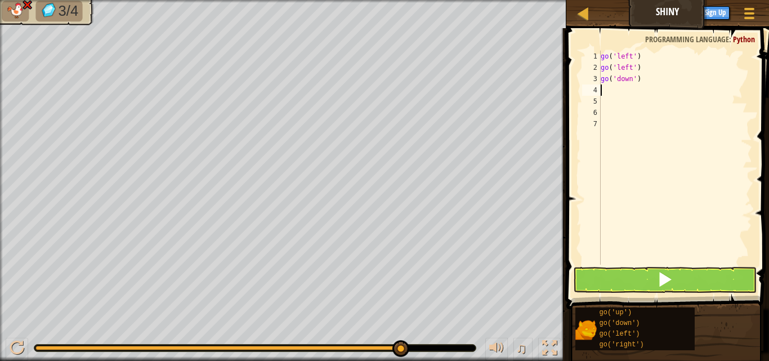
type textarea "r"
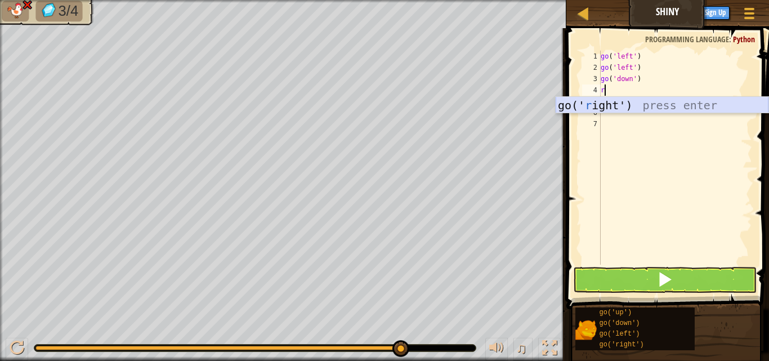
click at [641, 102] on div "go(' r ight') press enter" at bounding box center [662, 122] width 213 height 51
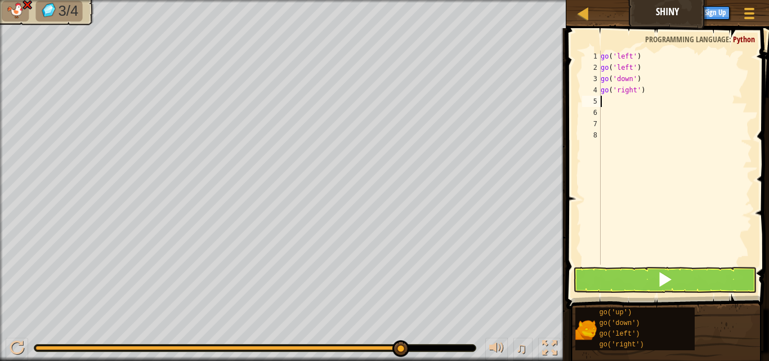
type textarea "r"
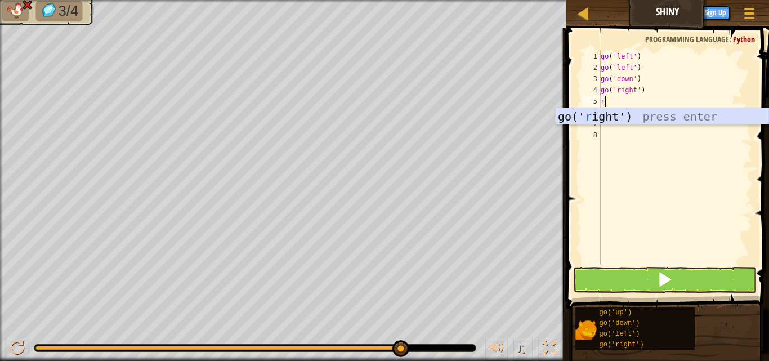
drag, startPoint x: 642, startPoint y: 117, endPoint x: 668, endPoint y: 117, distance: 25.9
click at [668, 117] on div "go(' r ight') press enter" at bounding box center [662, 133] width 213 height 51
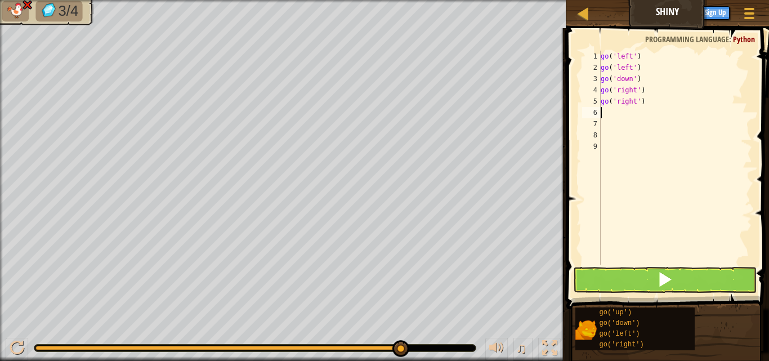
click at [668, 117] on div "go ( 'left' ) go ( 'left' ) go ( 'down' ) go ( 'right' ) go ( 'right' )" at bounding box center [675, 169] width 154 height 236
click at [682, 278] on button at bounding box center [665, 280] width 184 height 26
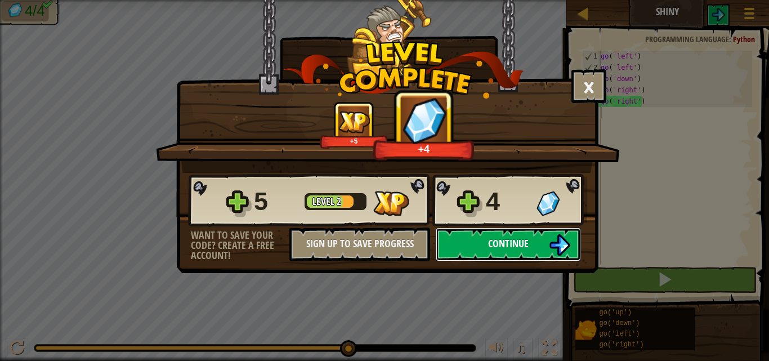
click at [513, 242] on span "Continue" at bounding box center [508, 243] width 41 height 14
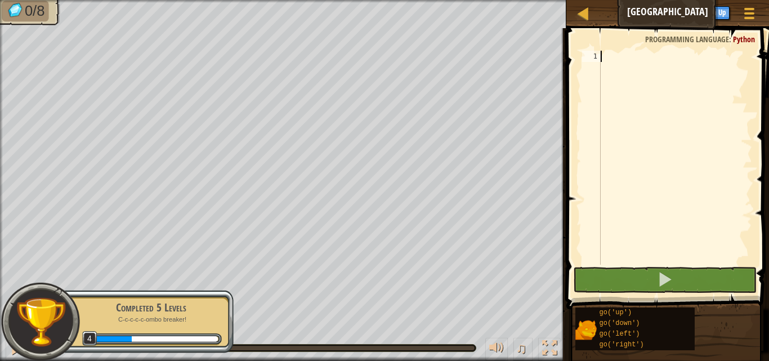
scroll to position [5, 0]
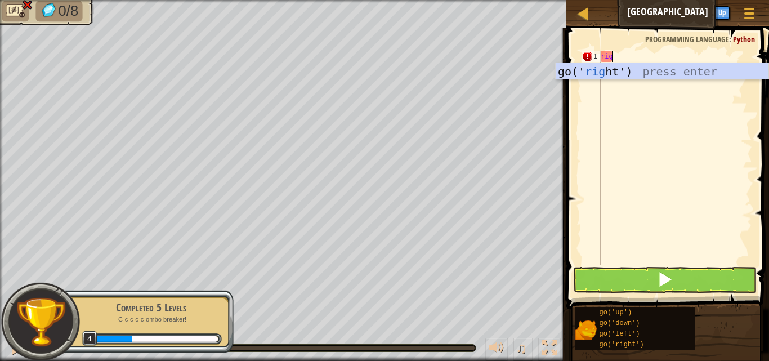
type textarea "righ"
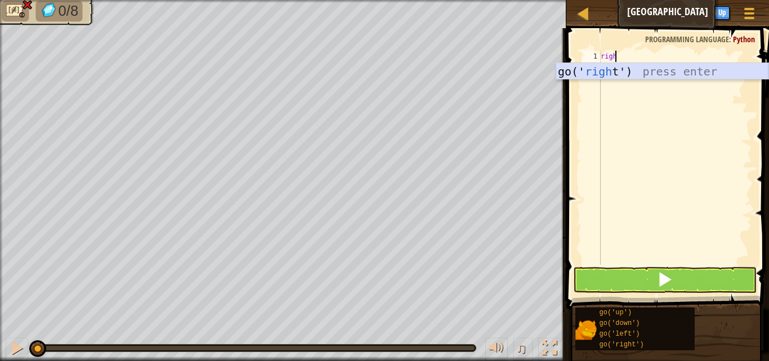
click at [578, 69] on div "go(' righ t') press enter" at bounding box center [662, 88] width 213 height 51
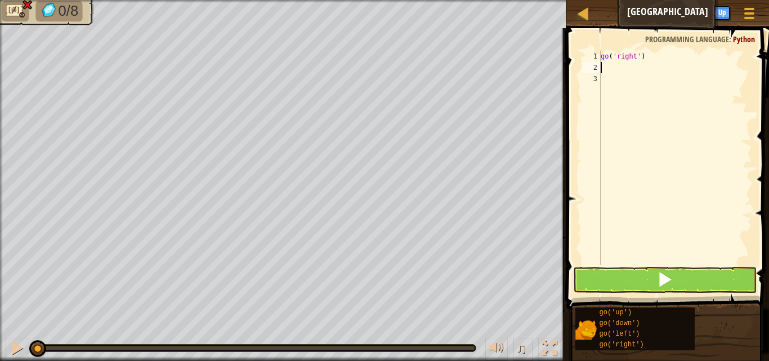
type textarea "y"
type textarea "u"
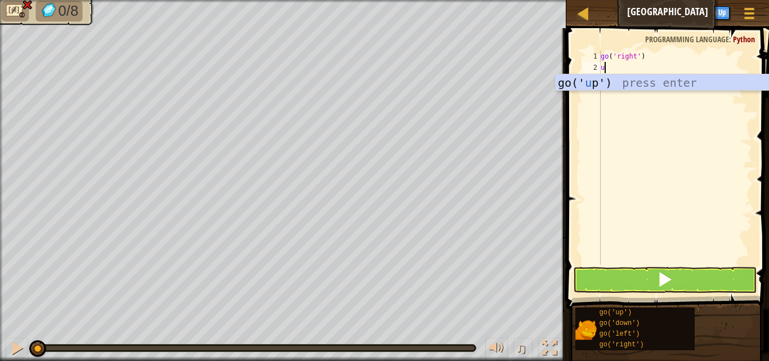
click at [606, 75] on div "go(' u p') press enter" at bounding box center [662, 99] width 213 height 51
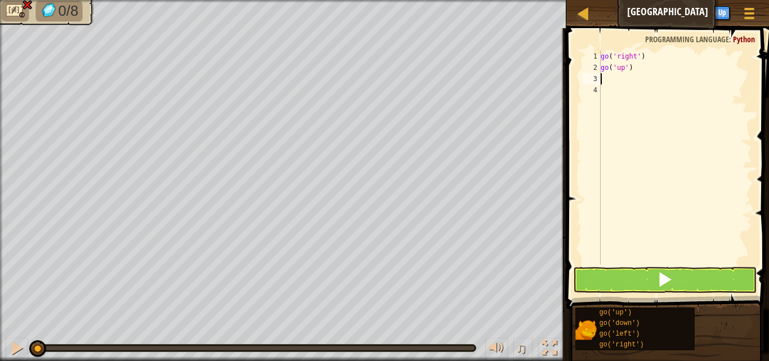
click at [606, 75] on div "go ( 'right' ) go ( 'up' )" at bounding box center [675, 169] width 154 height 236
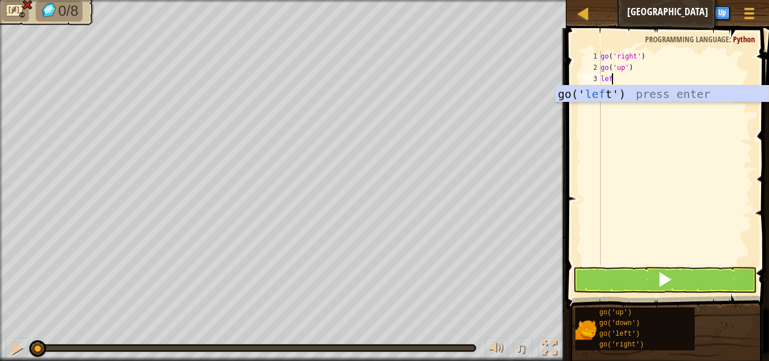
type textarea "left"
click at [606, 94] on div "go(' left ') press enter" at bounding box center [662, 111] width 213 height 51
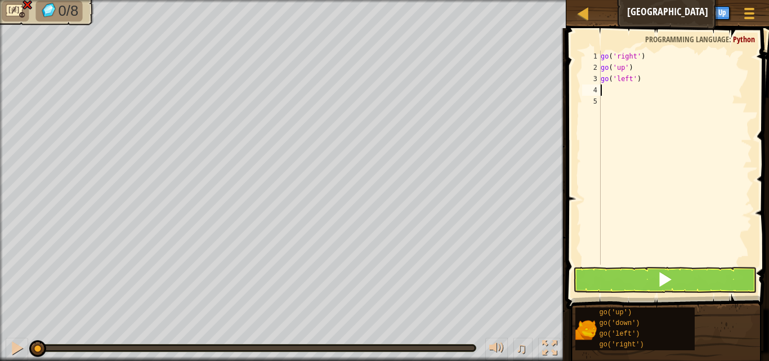
scroll to position [5, 0]
type textarea "l"
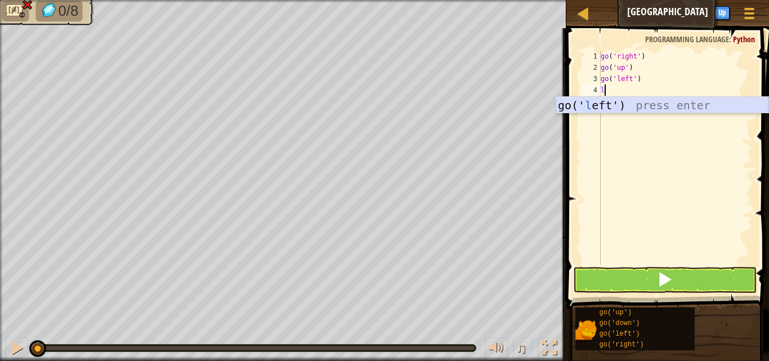
click at [611, 105] on div "go(' l eft') press enter" at bounding box center [662, 122] width 213 height 51
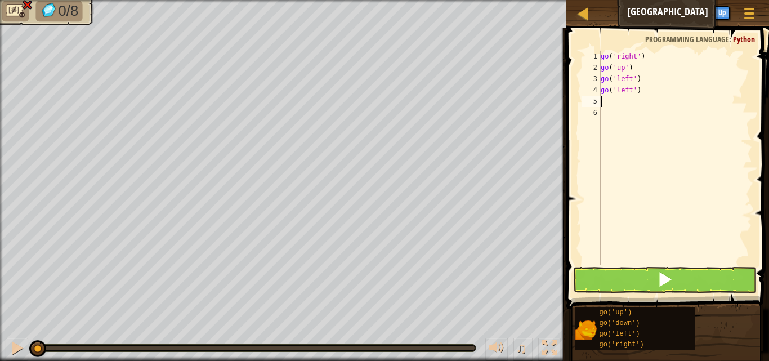
type textarea "d"
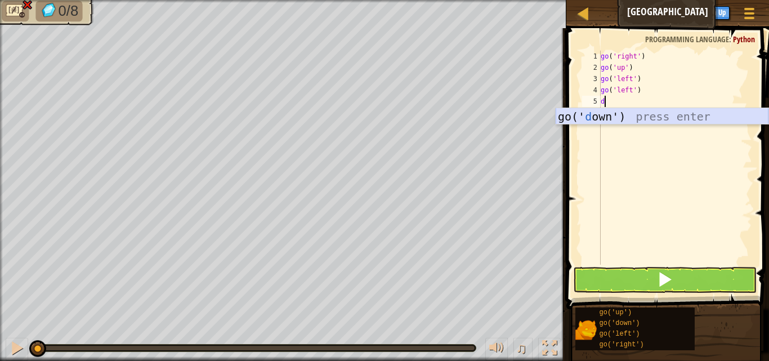
click at [617, 110] on div "go(' d own') press enter" at bounding box center [662, 133] width 213 height 51
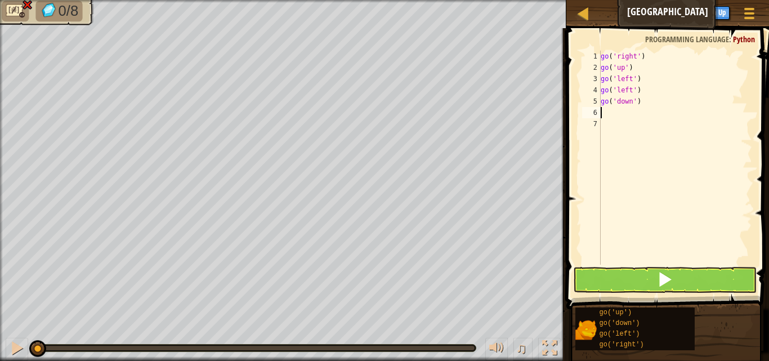
type textarea "d"
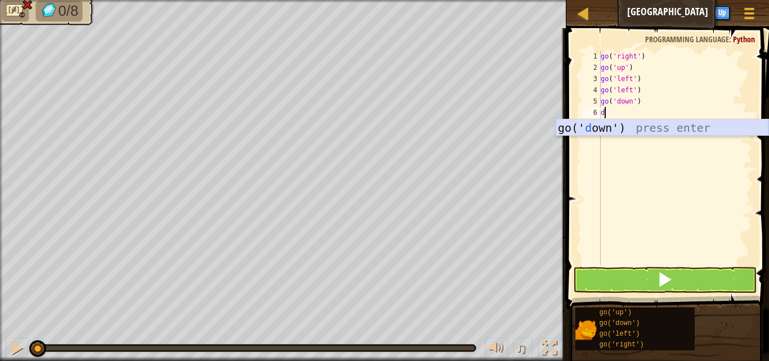
click at [617, 127] on div "go(' d own') press enter" at bounding box center [662, 144] width 213 height 51
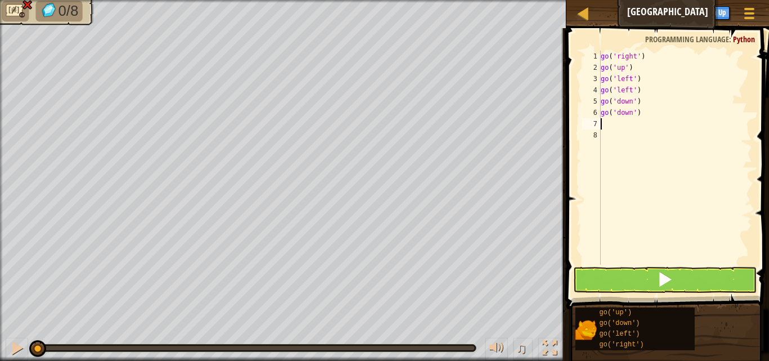
type textarea "r"
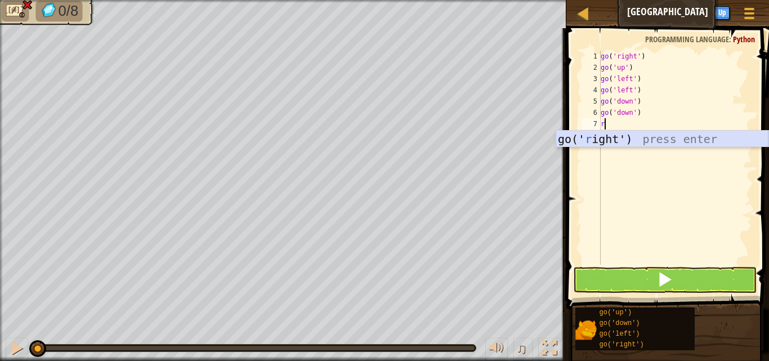
click at [621, 136] on div "go(' r ight') press enter" at bounding box center [662, 156] width 213 height 51
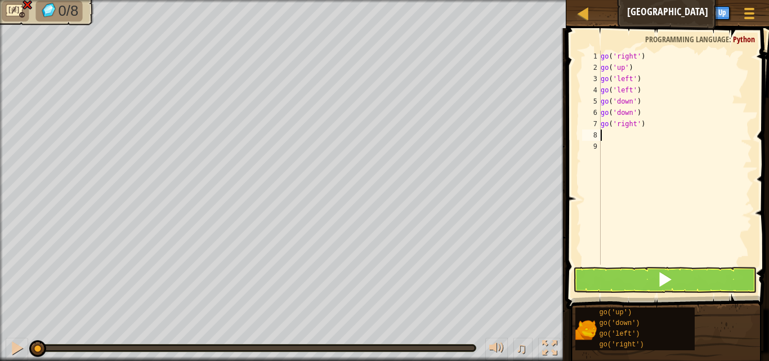
type textarea "r"
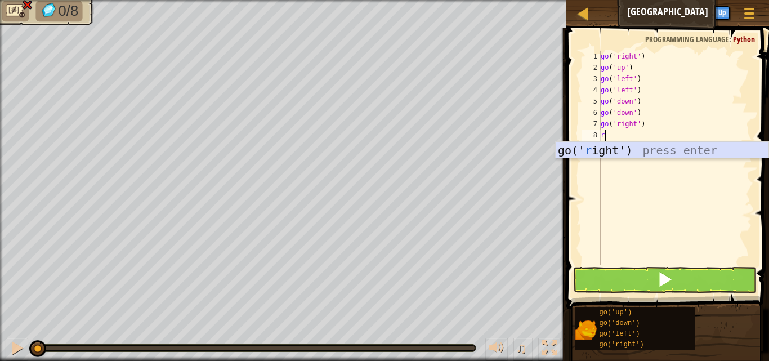
drag, startPoint x: 619, startPoint y: 154, endPoint x: 630, endPoint y: 151, distance: 11.1
click at [630, 151] on div "go(' r ight') press enter" at bounding box center [662, 167] width 213 height 51
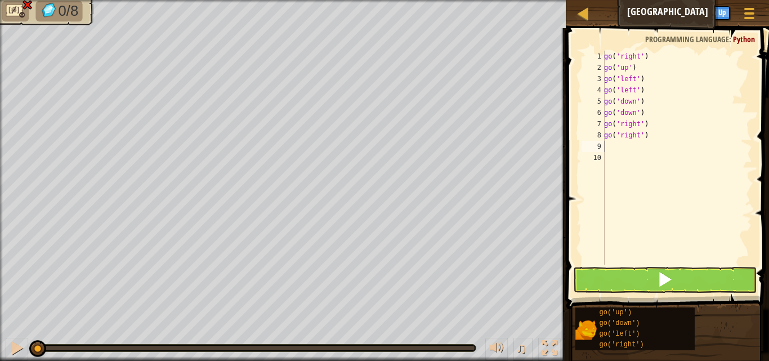
click at [630, 151] on div "go ( 'right' ) go ( 'up' ) go ( 'left' ) go ( 'left' ) go ( 'down' ) go ( 'down…" at bounding box center [677, 169] width 150 height 236
click at [615, 277] on button at bounding box center [665, 280] width 184 height 26
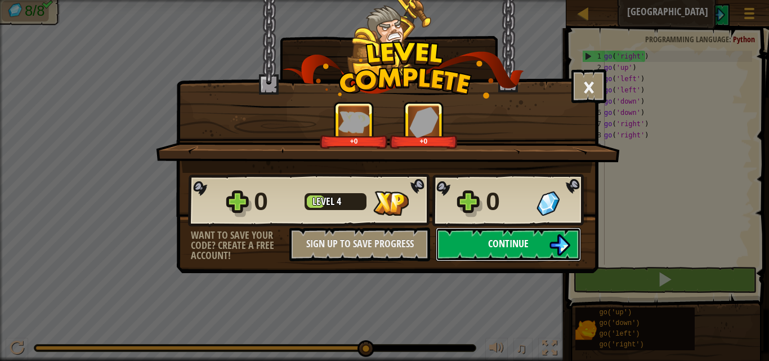
click at [544, 242] on button "Continue" at bounding box center [508, 244] width 145 height 34
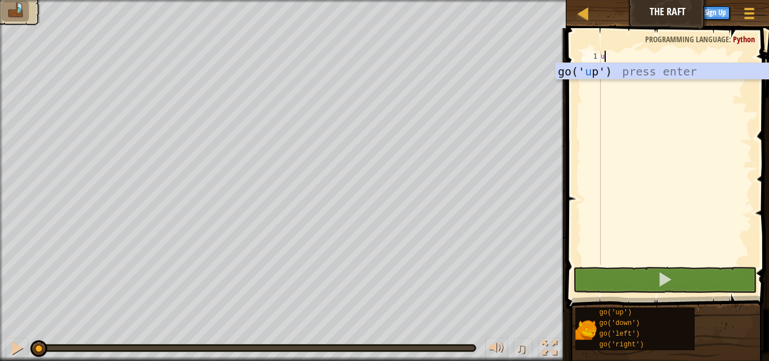
scroll to position [5, 0]
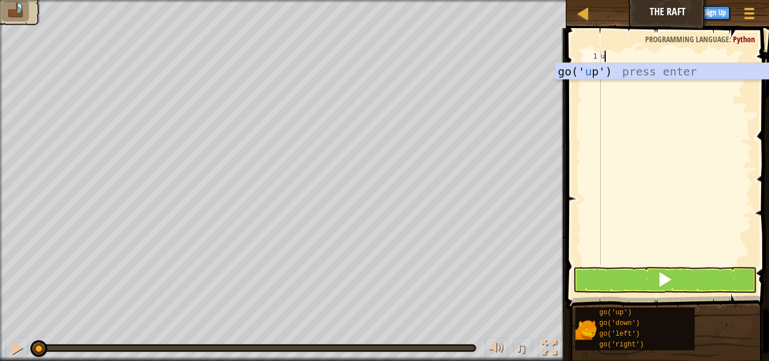
type textarea "up"
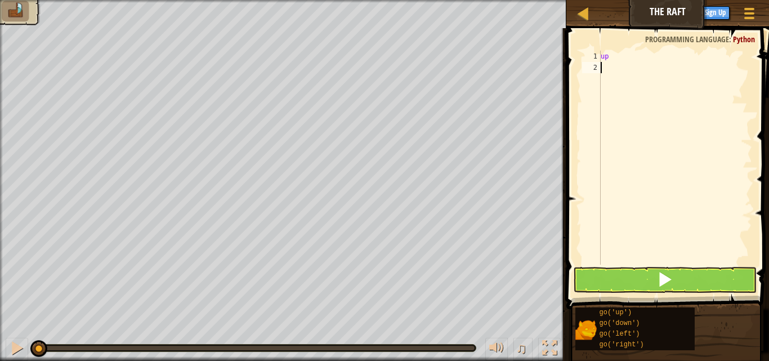
click at [611, 97] on div "up" at bounding box center [675, 169] width 154 height 236
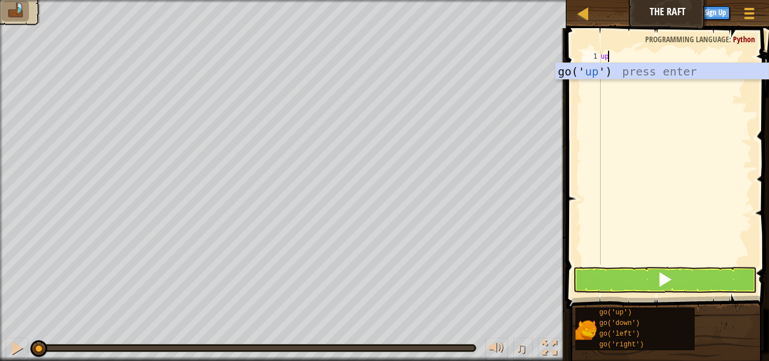
type textarea "u"
type textarea "up"
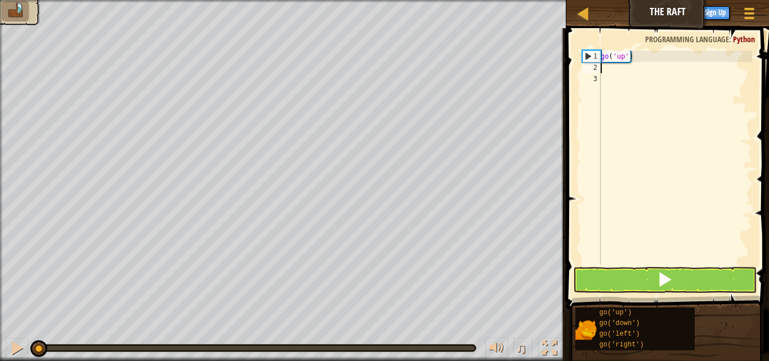
type textarea "r"
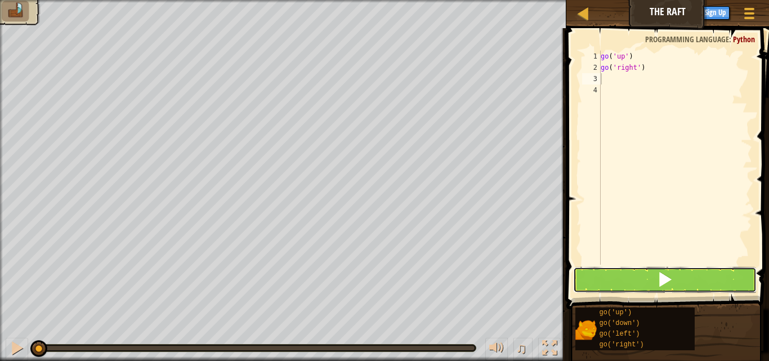
click at [637, 277] on button at bounding box center [665, 280] width 184 height 26
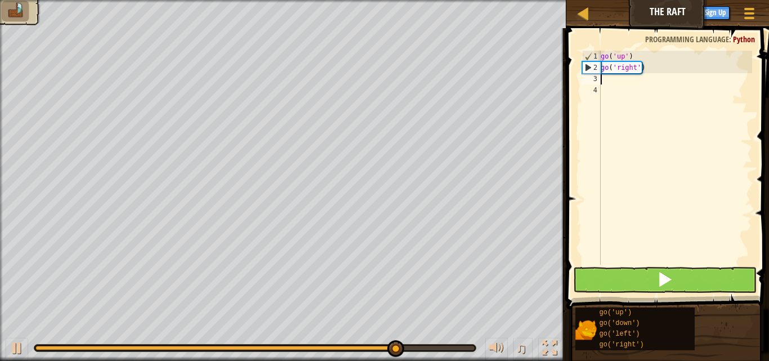
type textarea "r"
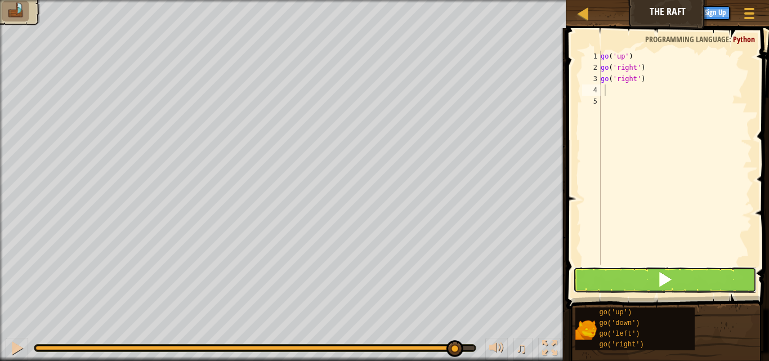
click at [645, 276] on button at bounding box center [665, 280] width 184 height 26
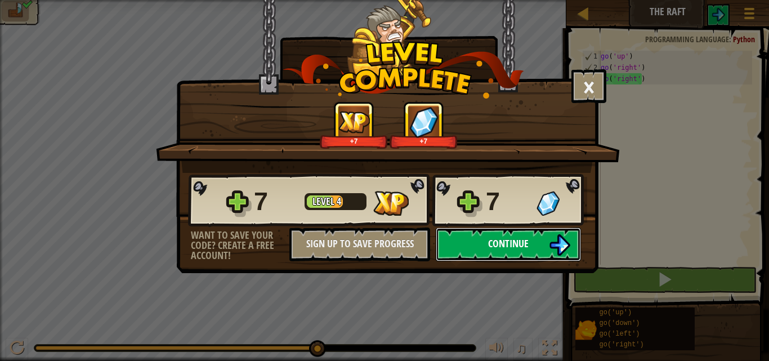
click at [564, 245] on img at bounding box center [559, 244] width 21 height 21
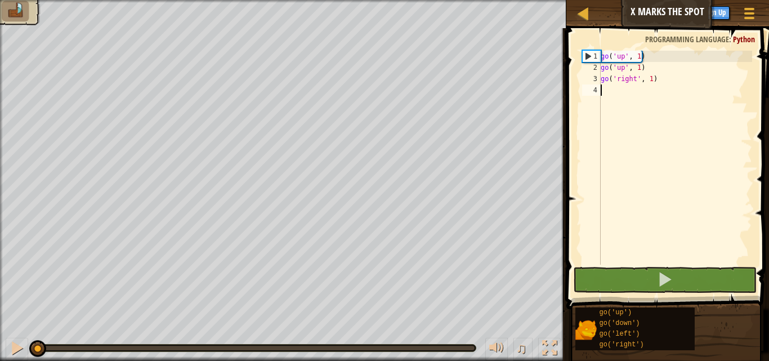
type textarea "r"
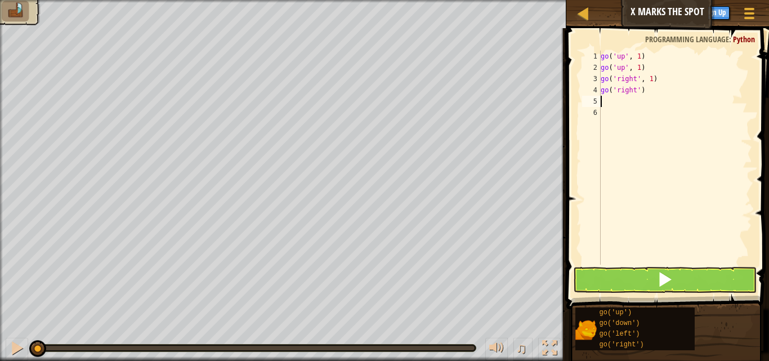
type textarea "r"
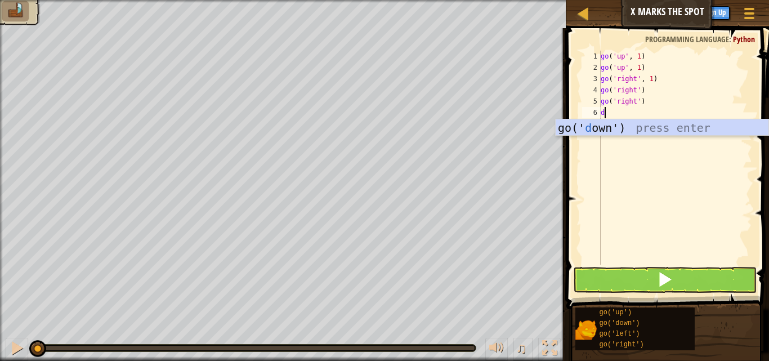
type textarea "d"
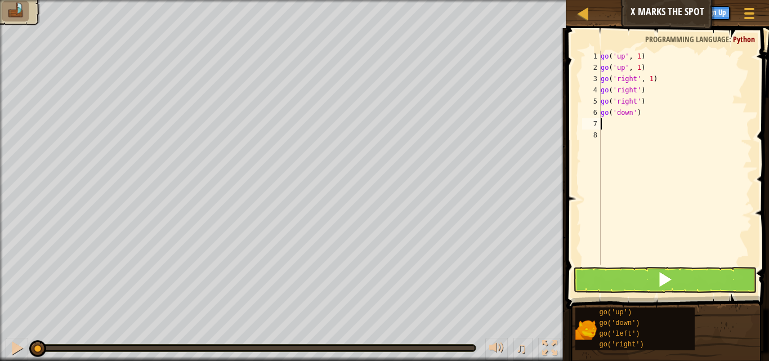
type textarea "d"
type textarea "l"
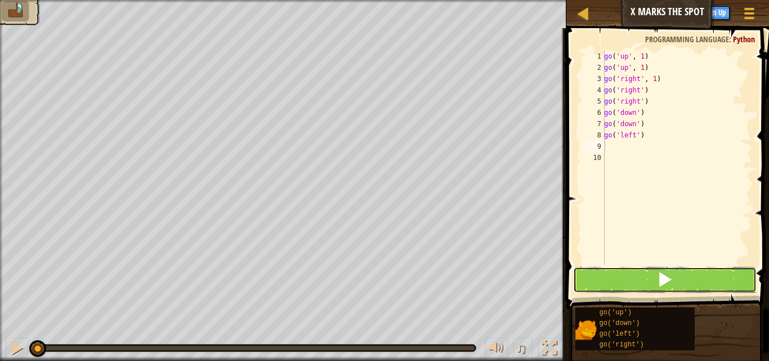
click at [597, 269] on button at bounding box center [665, 280] width 184 height 26
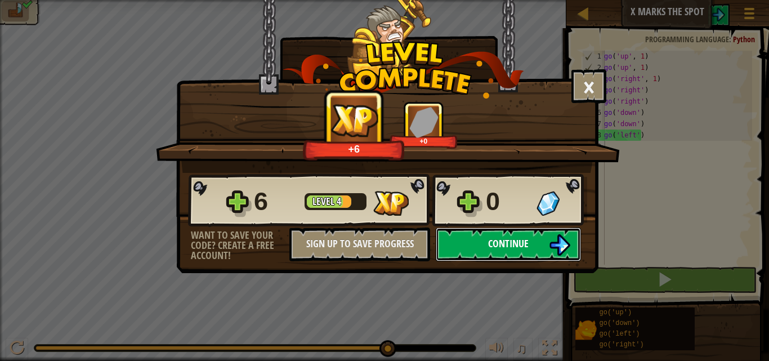
click at [571, 241] on button "Continue" at bounding box center [508, 244] width 145 height 34
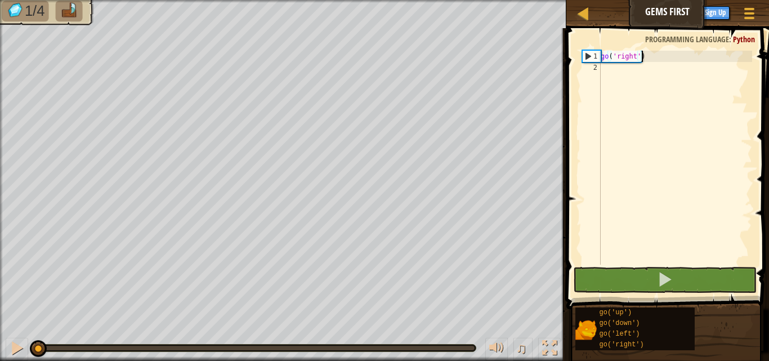
click at [612, 77] on div "go ( 'right' )" at bounding box center [675, 169] width 154 height 236
type textarea "r"
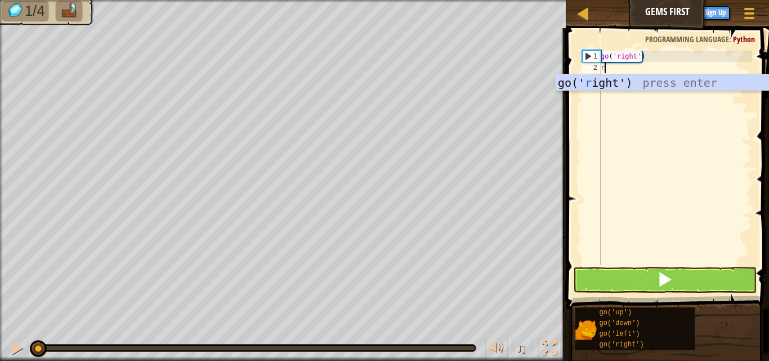
scroll to position [5, 0]
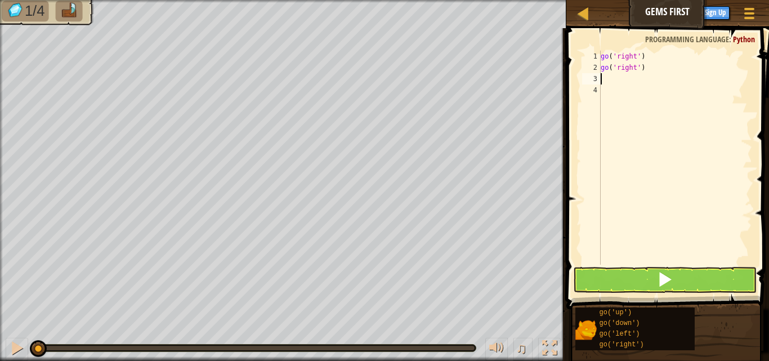
type textarea "u"
type textarea "g"
type textarea "d"
click at [647, 283] on button at bounding box center [665, 280] width 184 height 26
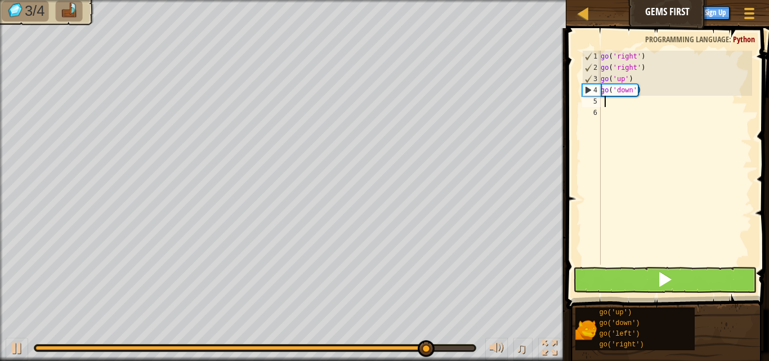
type textarea "d"
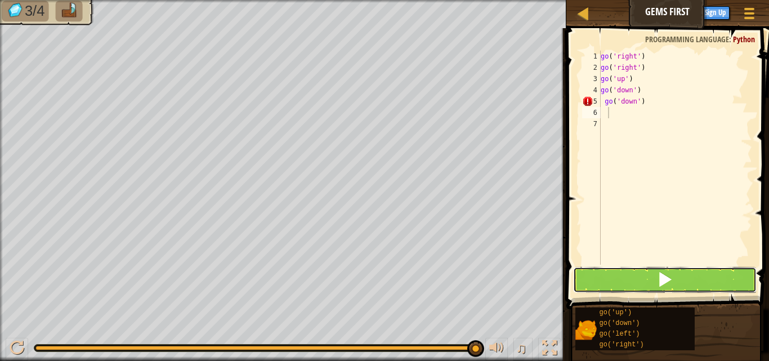
click at [647, 283] on button at bounding box center [665, 280] width 184 height 26
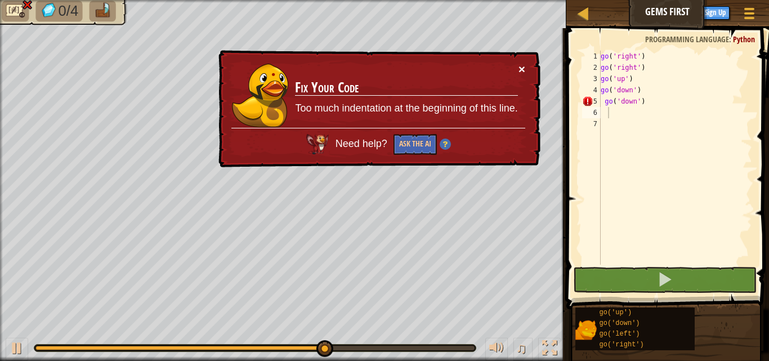
click at [523, 66] on button "×" at bounding box center [521, 69] width 7 height 12
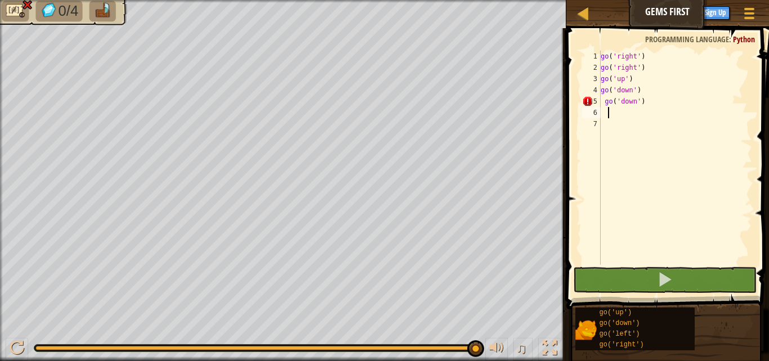
click at [646, 104] on div "go ( 'right' ) go ( 'right' ) go ( 'up' ) go ( 'down' ) go ( 'down' )" at bounding box center [675, 169] width 154 height 236
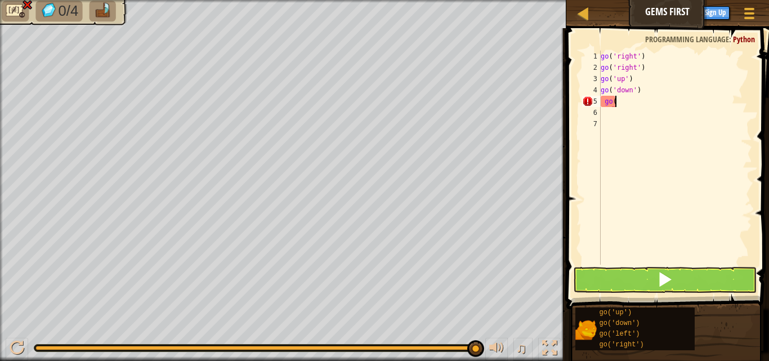
type textarea "g"
click at [625, 280] on button at bounding box center [665, 280] width 184 height 26
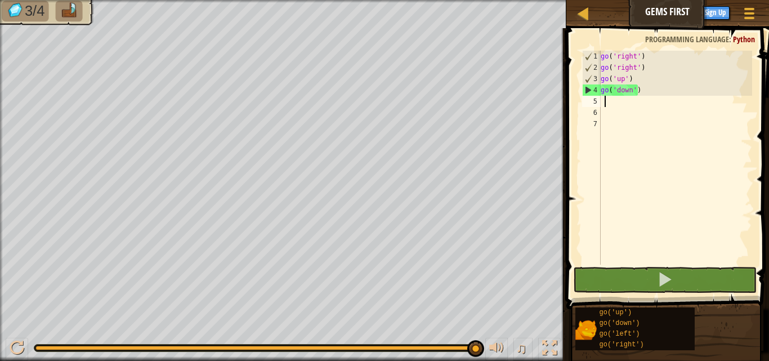
type textarea "d"
type textarea "r"
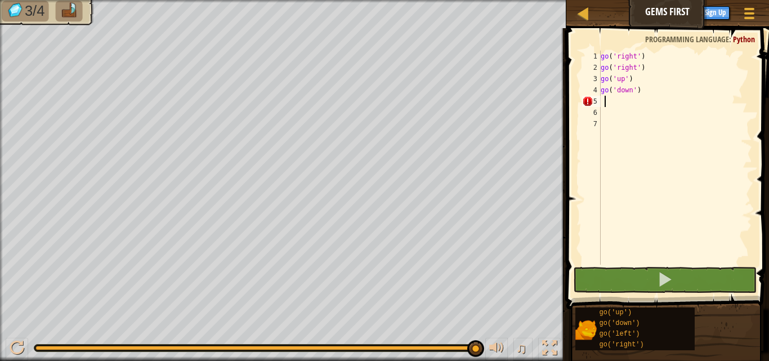
type textarea "l"
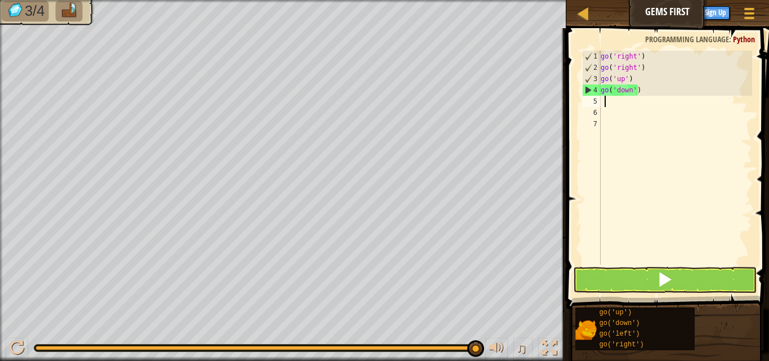
type textarea "u"
click at [631, 77] on div "go ( 'right' ) go ( 'right' ) go ( 'up' ) go ( 'down' )" at bounding box center [675, 169] width 154 height 236
type textarea "g"
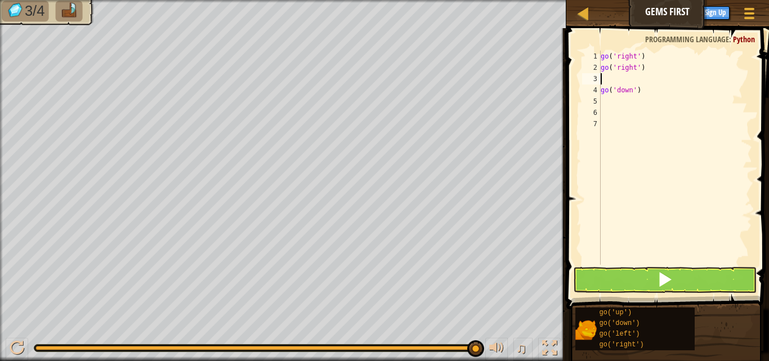
type textarea "d"
click at [639, 100] on div "go ( 'right' ) go ( 'right' ) go ( 'down' ) go ( 'down' )" at bounding box center [675, 169] width 154 height 236
type textarea "g"
click at [611, 95] on div "go ( 'right' ) go ( 'right' ) go ( 'down' )" at bounding box center [675, 169] width 154 height 236
type textarea "u"
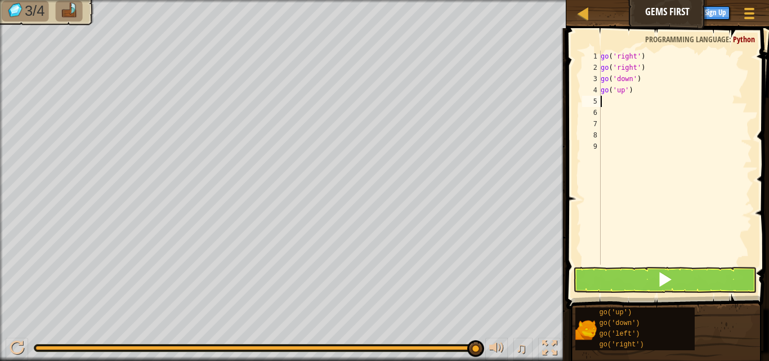
type textarea "p"
type textarea "go('up')"
click at [697, 276] on button at bounding box center [665, 280] width 184 height 26
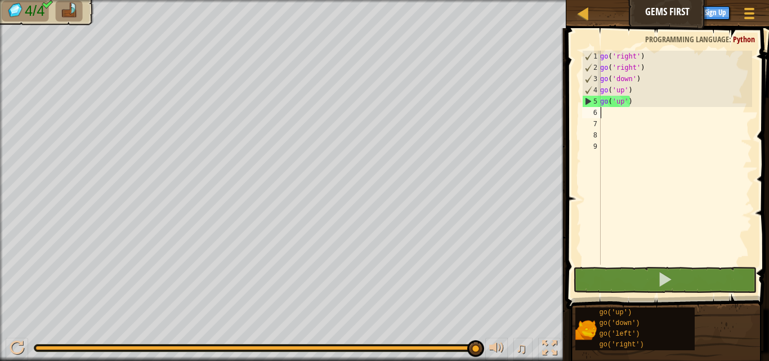
click at [601, 115] on div "go ( 'right' ) go ( 'right' ) go ( 'down' ) go ( 'up' ) go ( 'up' )" at bounding box center [675, 169] width 154 height 236
type textarea "d"
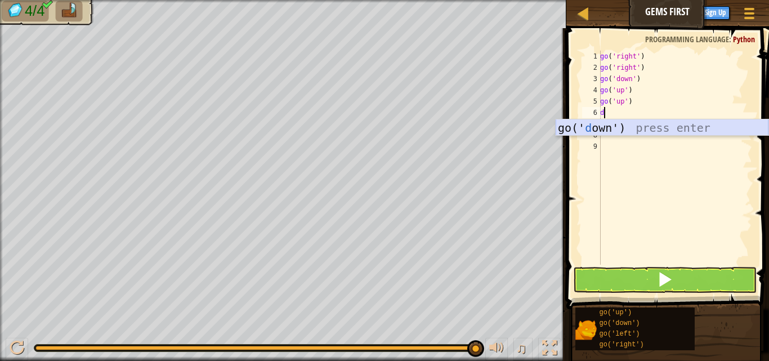
click at [606, 127] on div "go(' d own') press enter" at bounding box center [662, 144] width 213 height 51
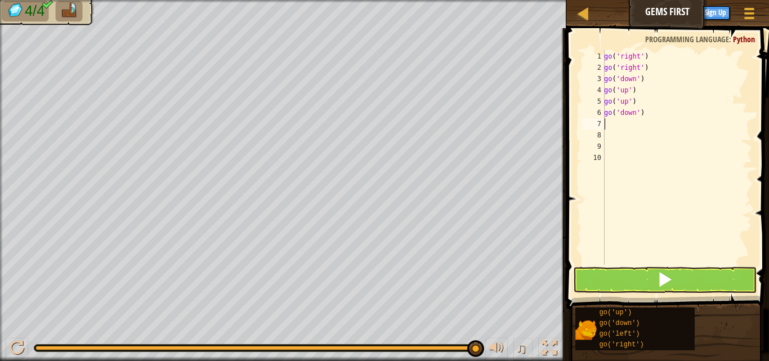
type textarea "l"
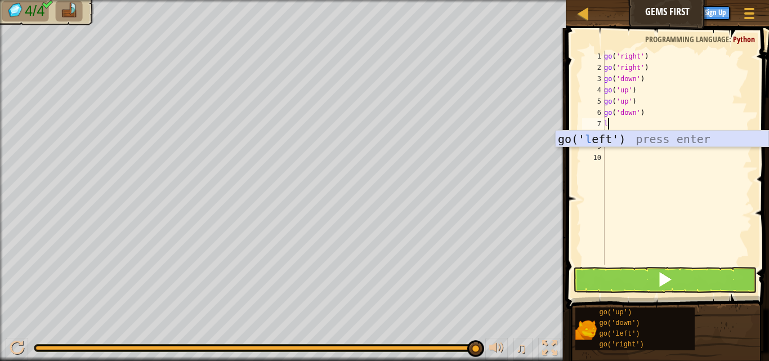
click at [607, 144] on div "go(' l eft') press enter" at bounding box center [662, 156] width 213 height 51
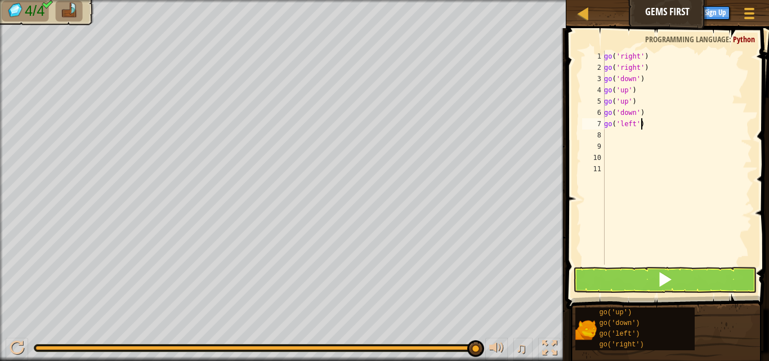
click at [651, 127] on div "go ( 'right' ) go ( 'right' ) go ( 'down' ) go ( 'up' ) go ( 'up' ) go ( 'down'…" at bounding box center [677, 169] width 150 height 236
type textarea "g"
type textarea "r"
click at [651, 127] on div "go ( 'right' ) go ( 'right' ) go ( 'down' ) go ( 'up' ) go ( 'up' ) go ( 'down'…" at bounding box center [677, 169] width 150 height 236
type textarea "go('right')"
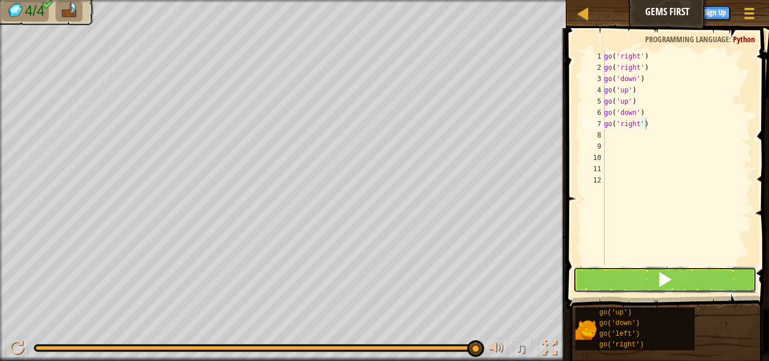
click at [681, 275] on button at bounding box center [665, 280] width 184 height 26
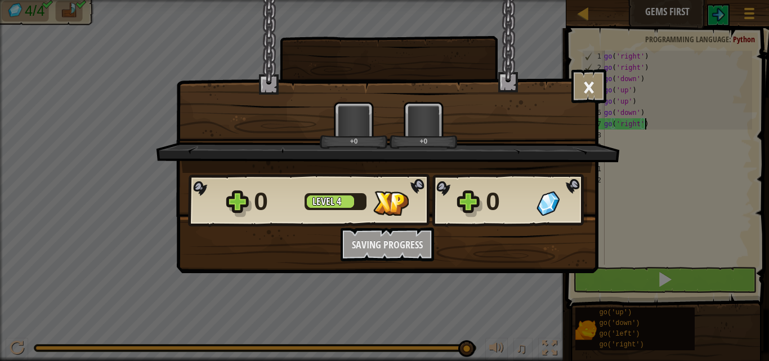
scroll to position [5, 3]
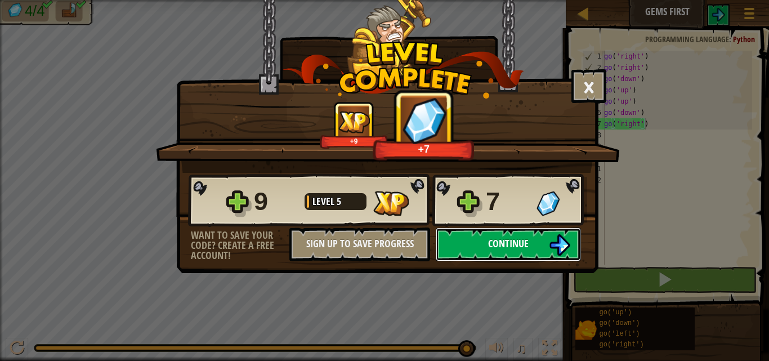
click at [504, 237] on span "Continue" at bounding box center [508, 243] width 41 height 14
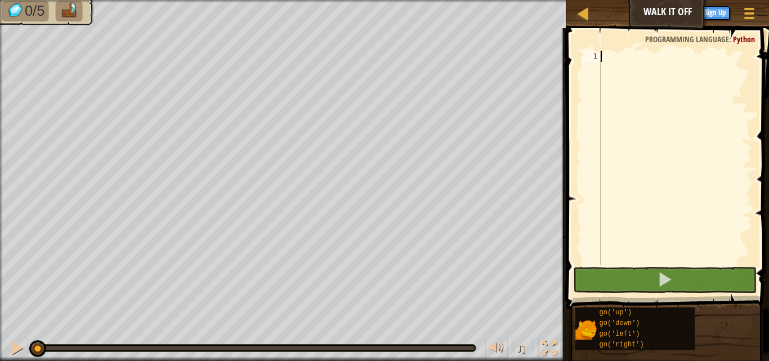
type textarea "u"
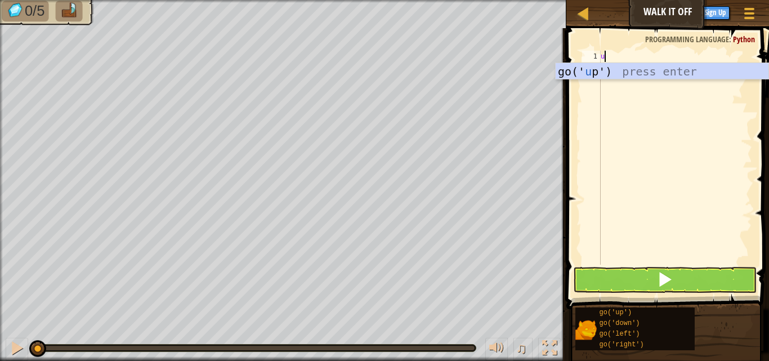
scroll to position [5, 0]
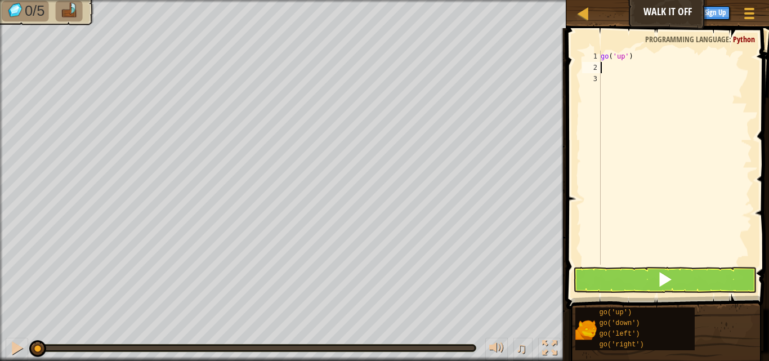
type textarea "u"
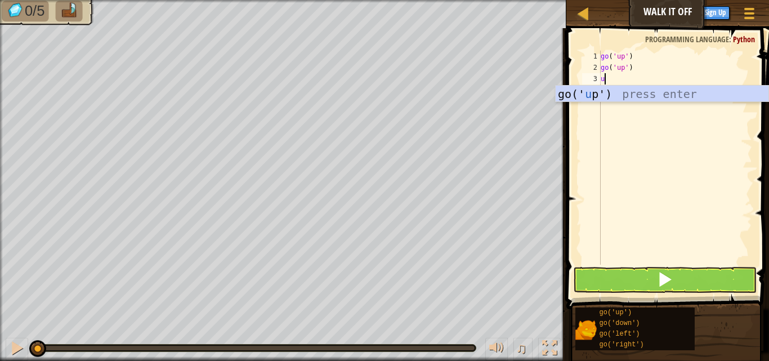
type textarea "up"
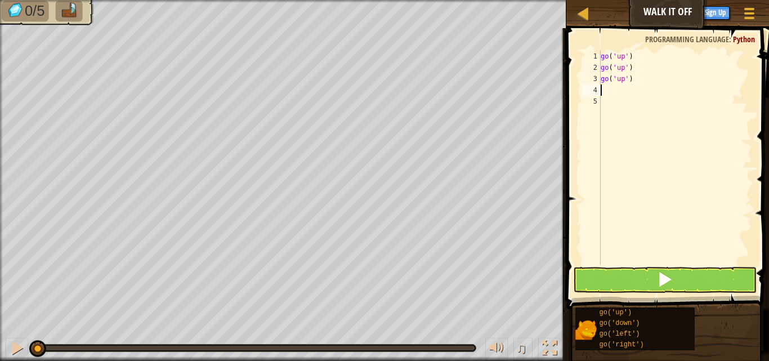
type textarea "r"
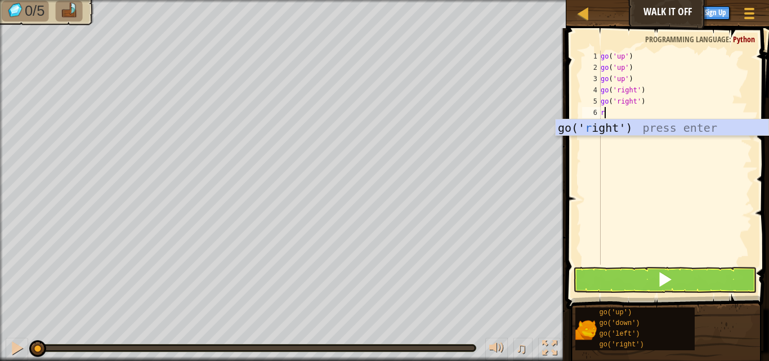
type textarea "r"
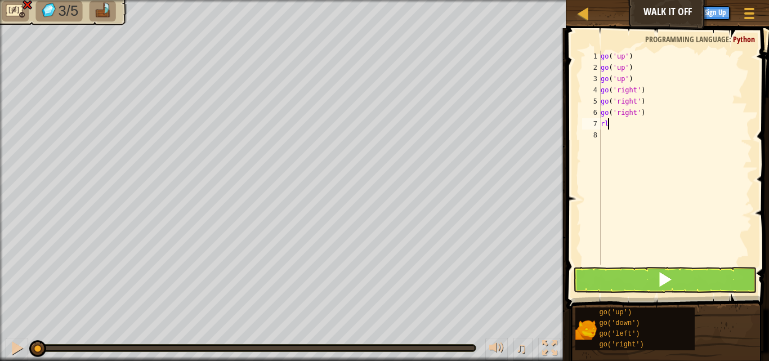
type textarea "r"
type textarea "l"
type textarea "r"
type textarea "f"
type textarea "g"
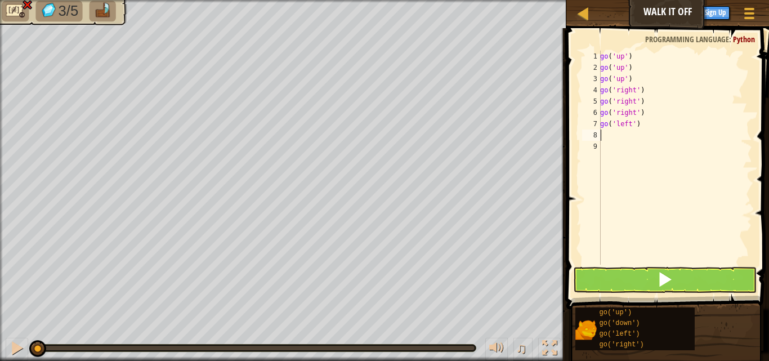
type textarea "go('"
